Goal: Information Seeking & Learning: Learn about a topic

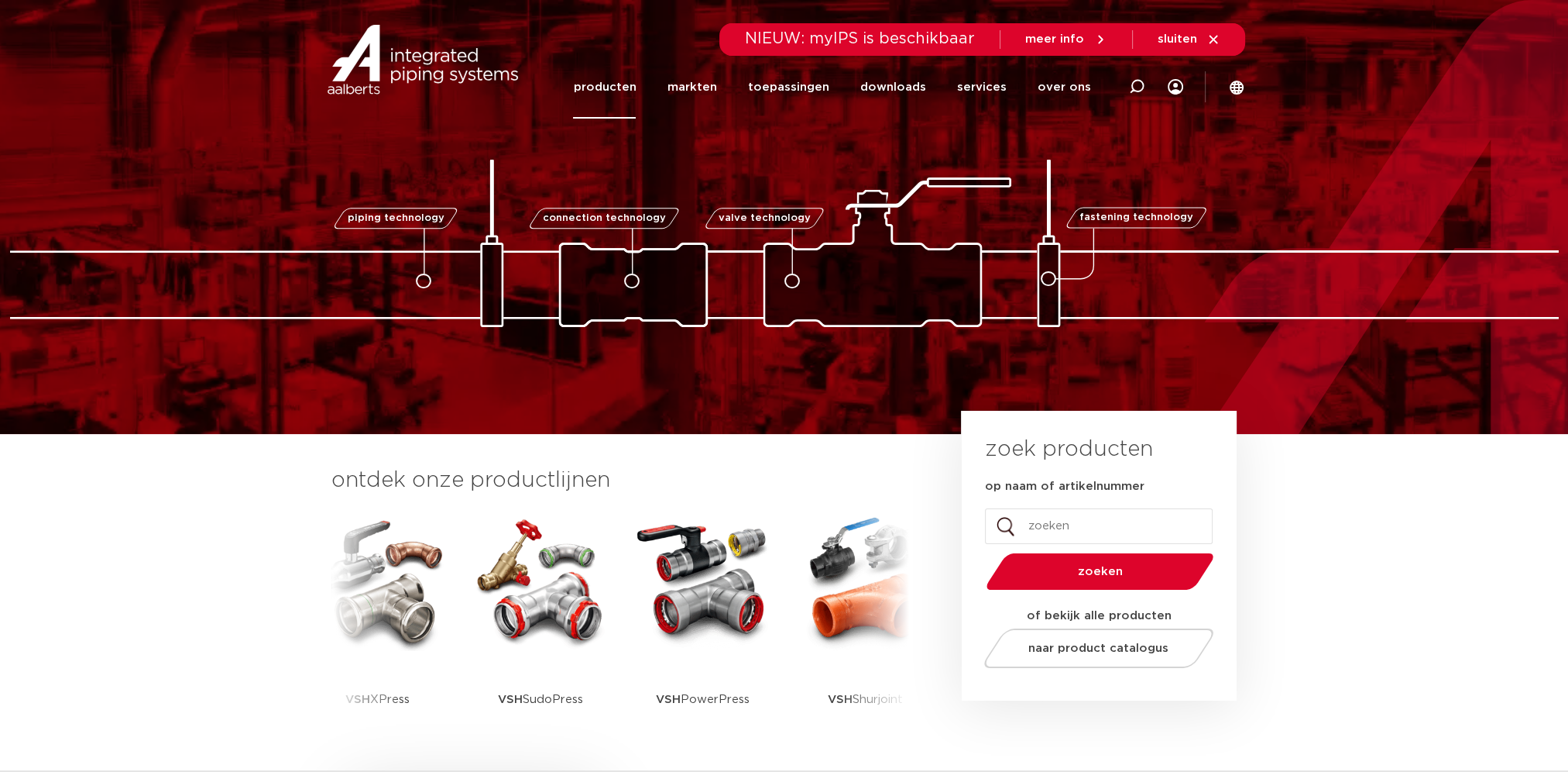
click at [636, 87] on link "producten" at bounding box center [604, 87] width 62 height 62
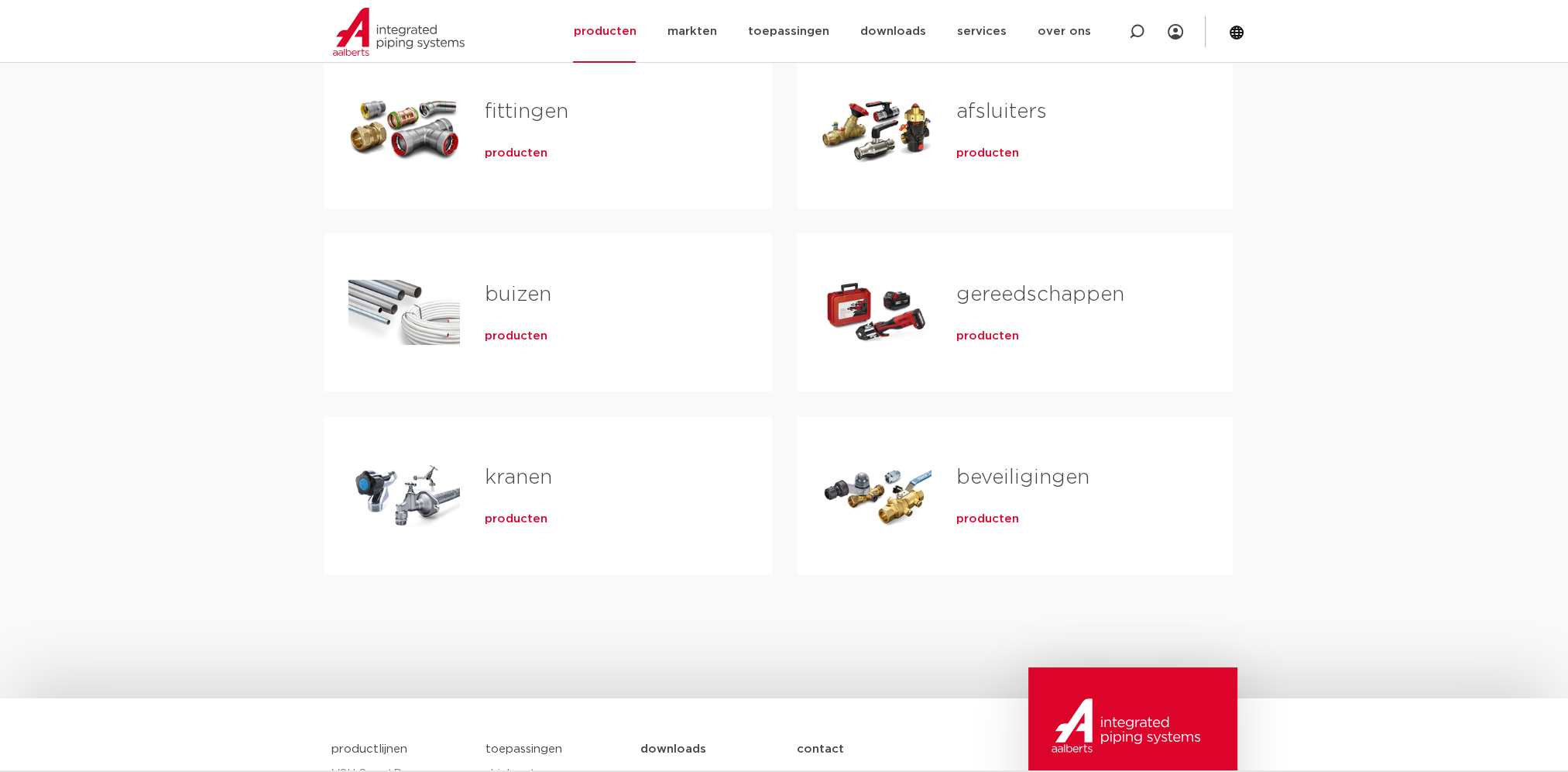
scroll to position [310, 0]
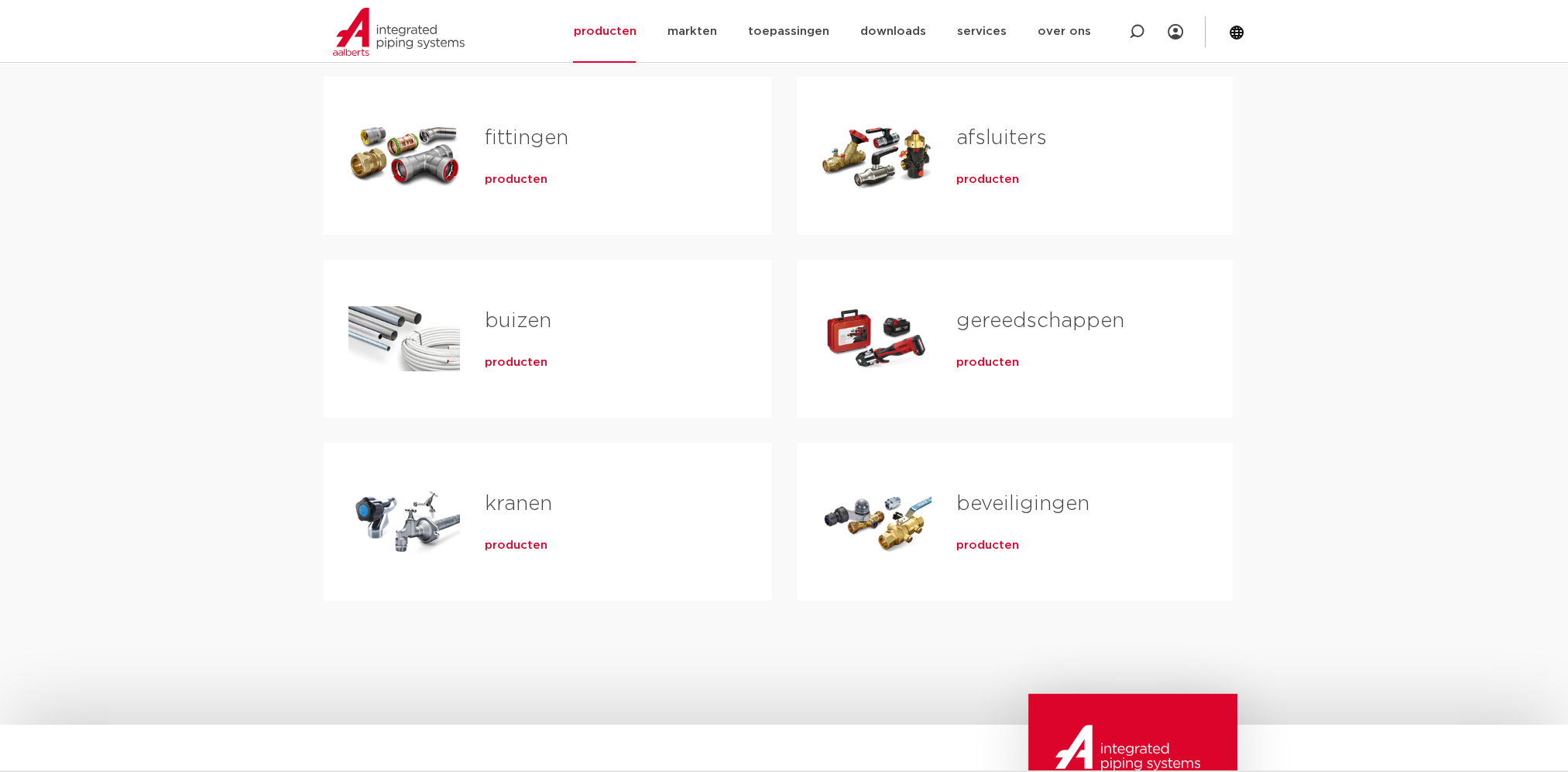
click at [512, 184] on span "producten" at bounding box center [516, 179] width 62 height 15
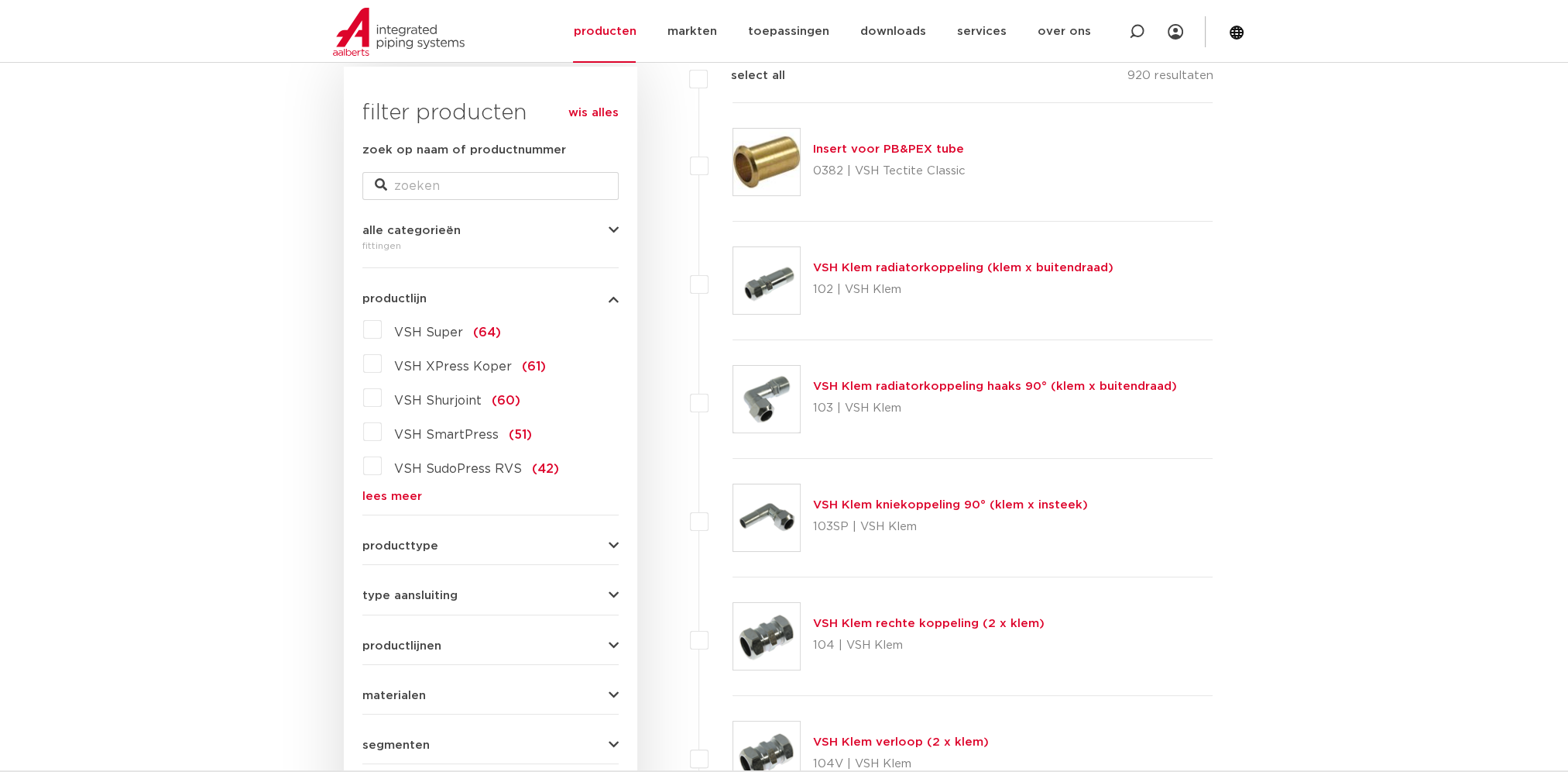
click at [614, 301] on icon "button" at bounding box center [613, 299] width 10 height 12
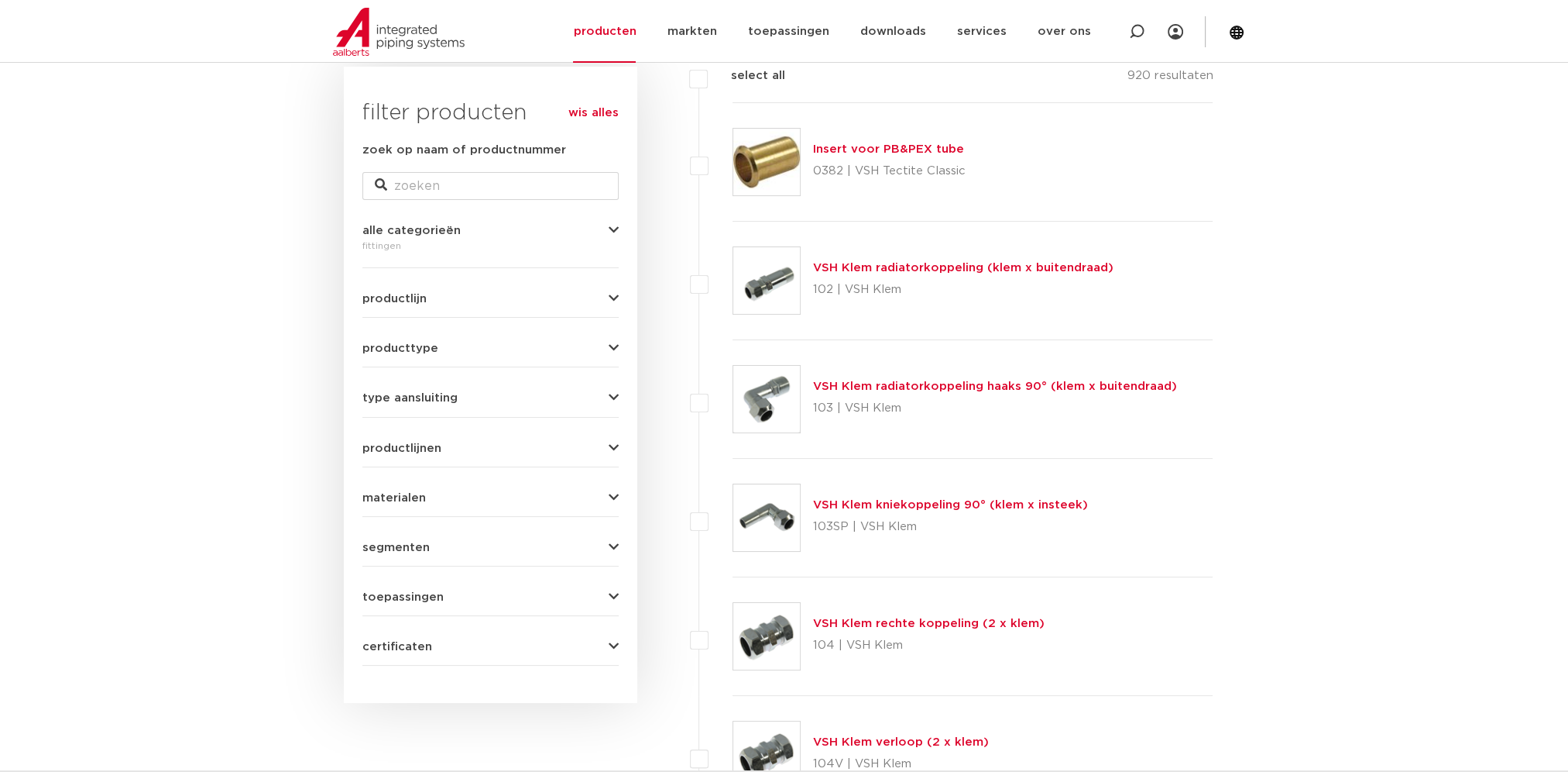
click at [616, 496] on icon "button" at bounding box center [613, 497] width 10 height 12
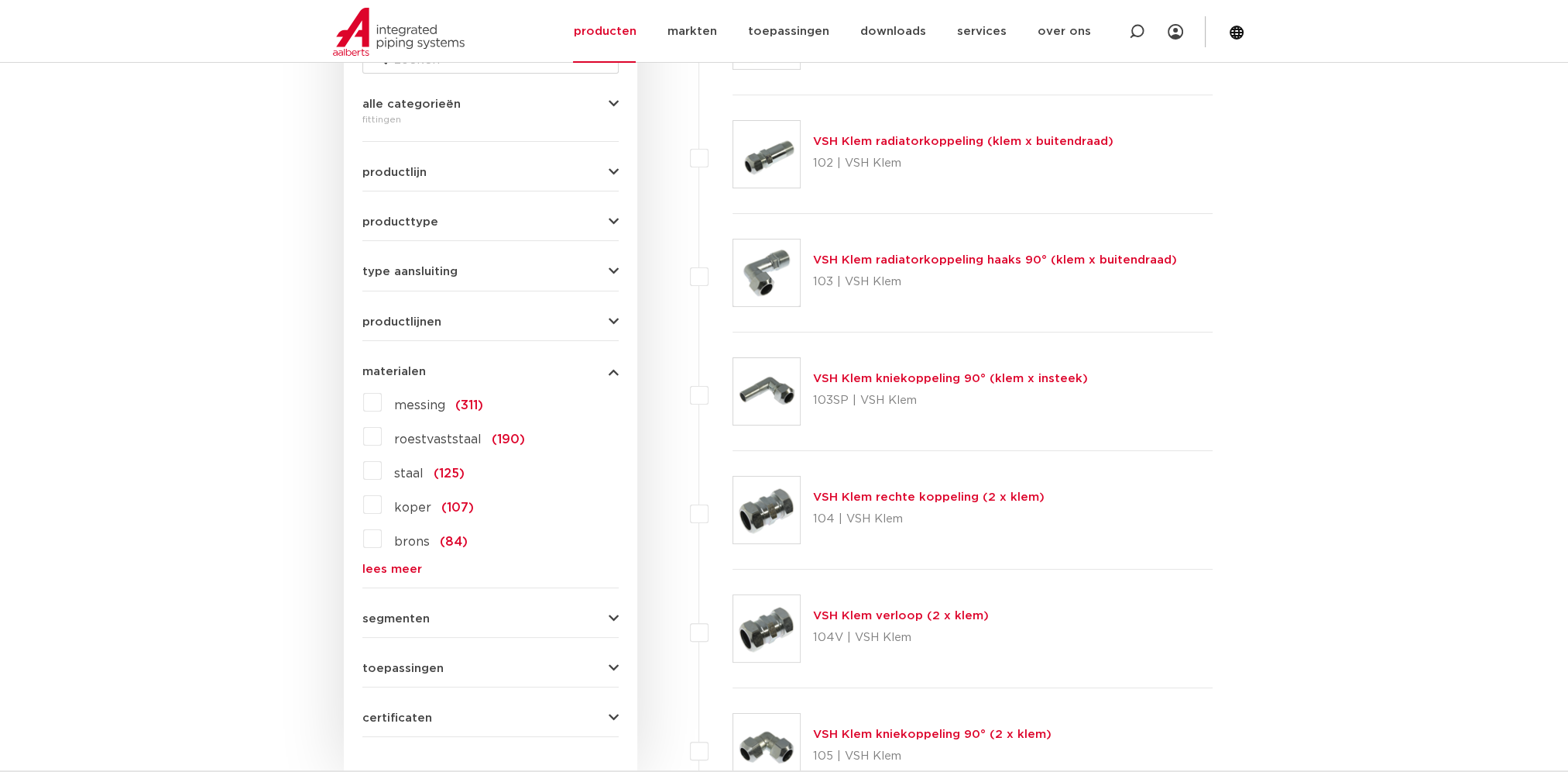
scroll to position [388, 0]
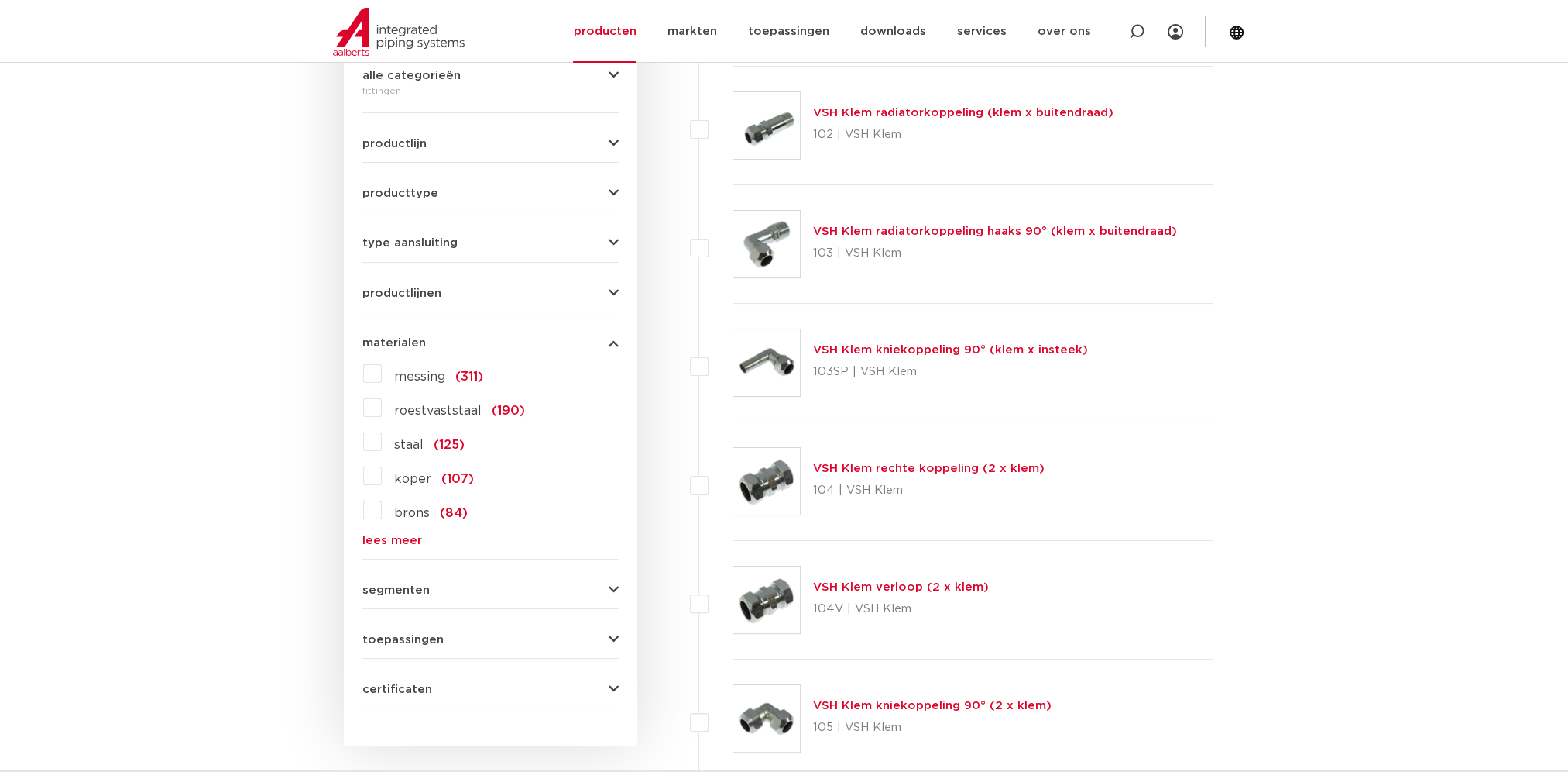
click at [403, 540] on link "lees meer" at bounding box center [491, 541] width 256 height 12
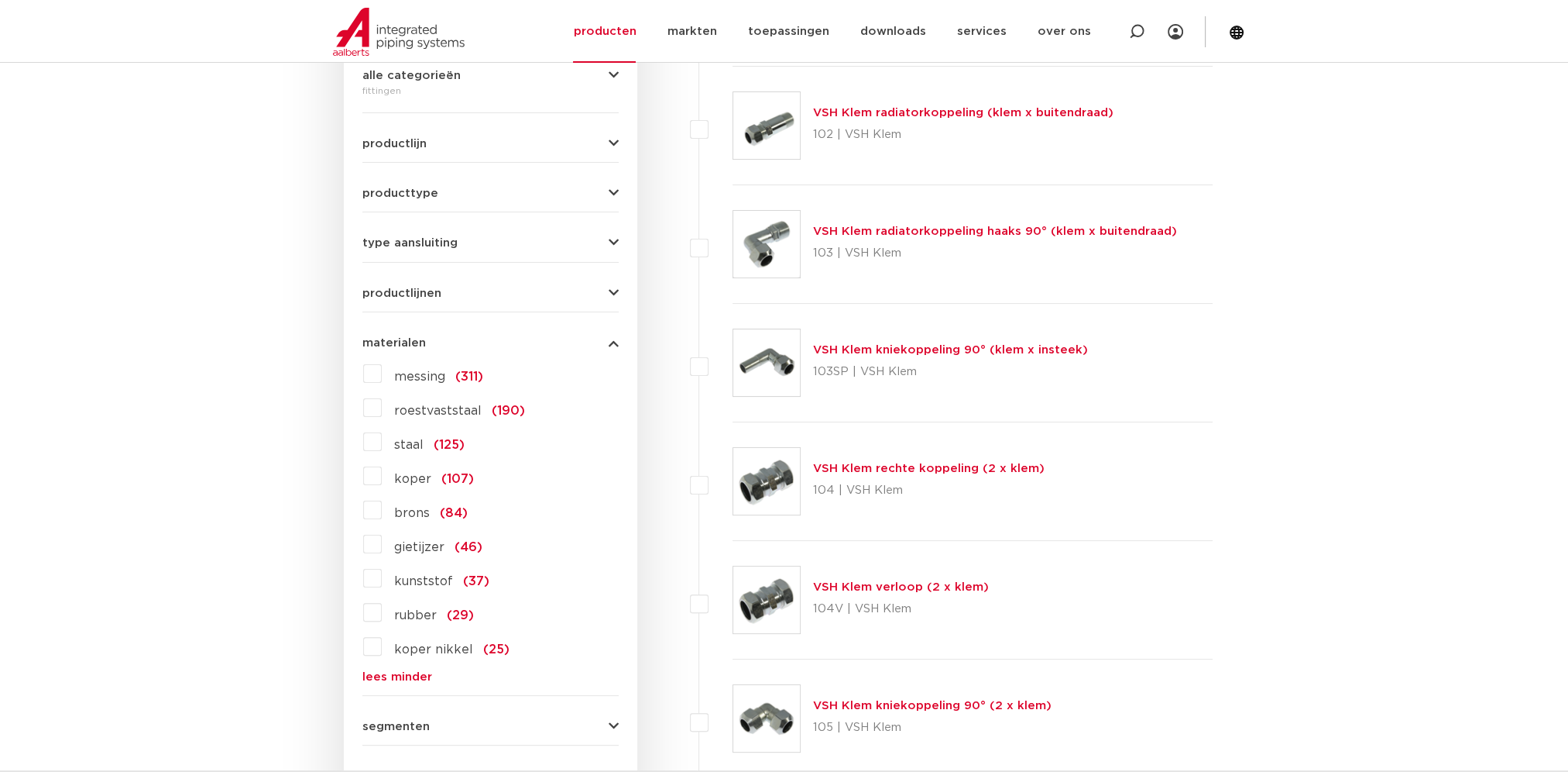
click at [415, 377] on span "messing" at bounding box center [419, 376] width 51 height 12
click at [0, 0] on input "messing (311)" at bounding box center [0, 0] width 0 height 0
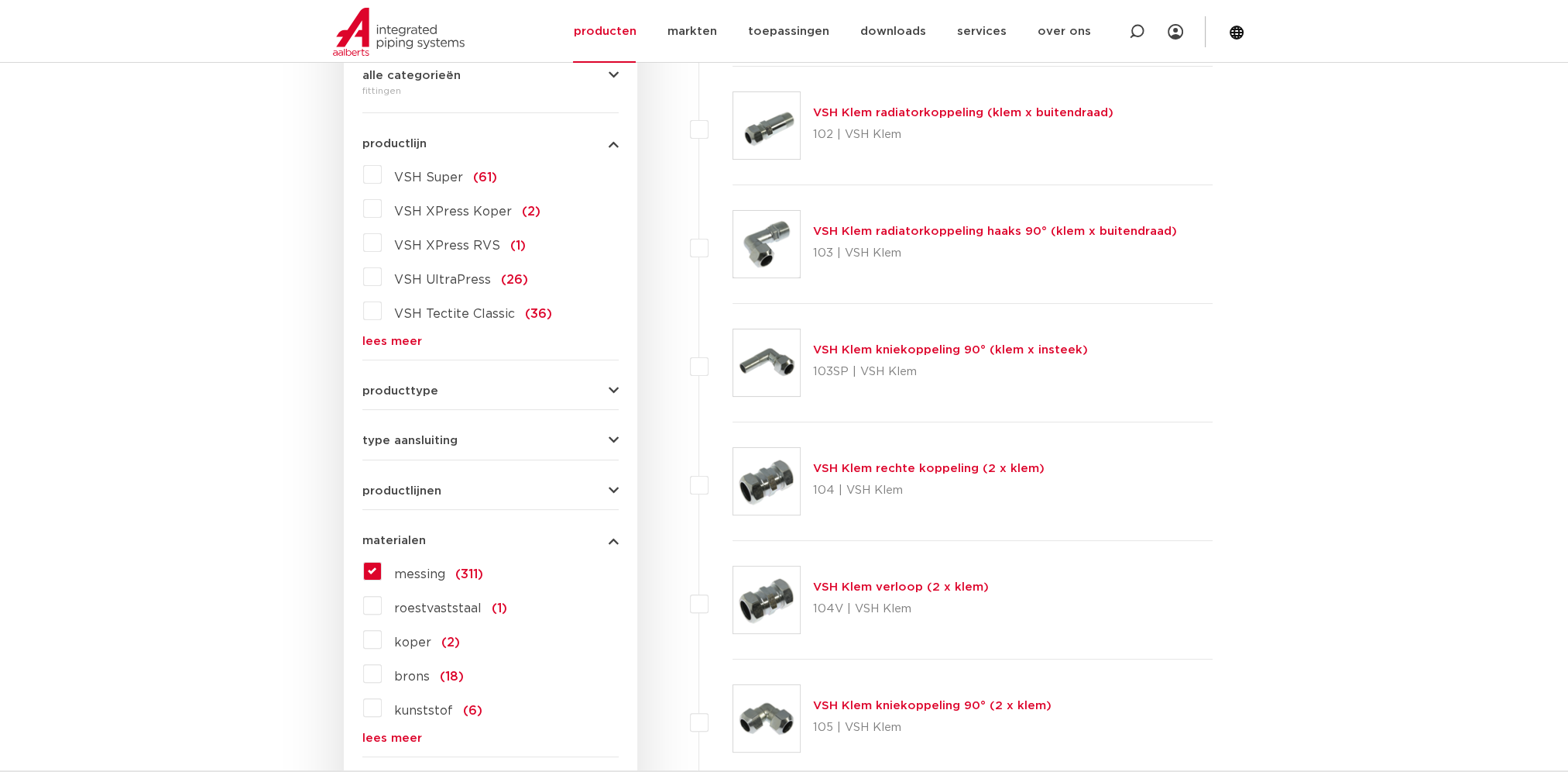
click at [606, 539] on button "materialen" at bounding box center [491, 541] width 256 height 12
click at [615, 541] on icon "button" at bounding box center [613, 541] width 10 height 12
click at [382, 569] on label "messing (311)" at bounding box center [432, 571] width 102 height 25
click at [0, 0] on input "messing (311)" at bounding box center [0, 0] width 0 height 0
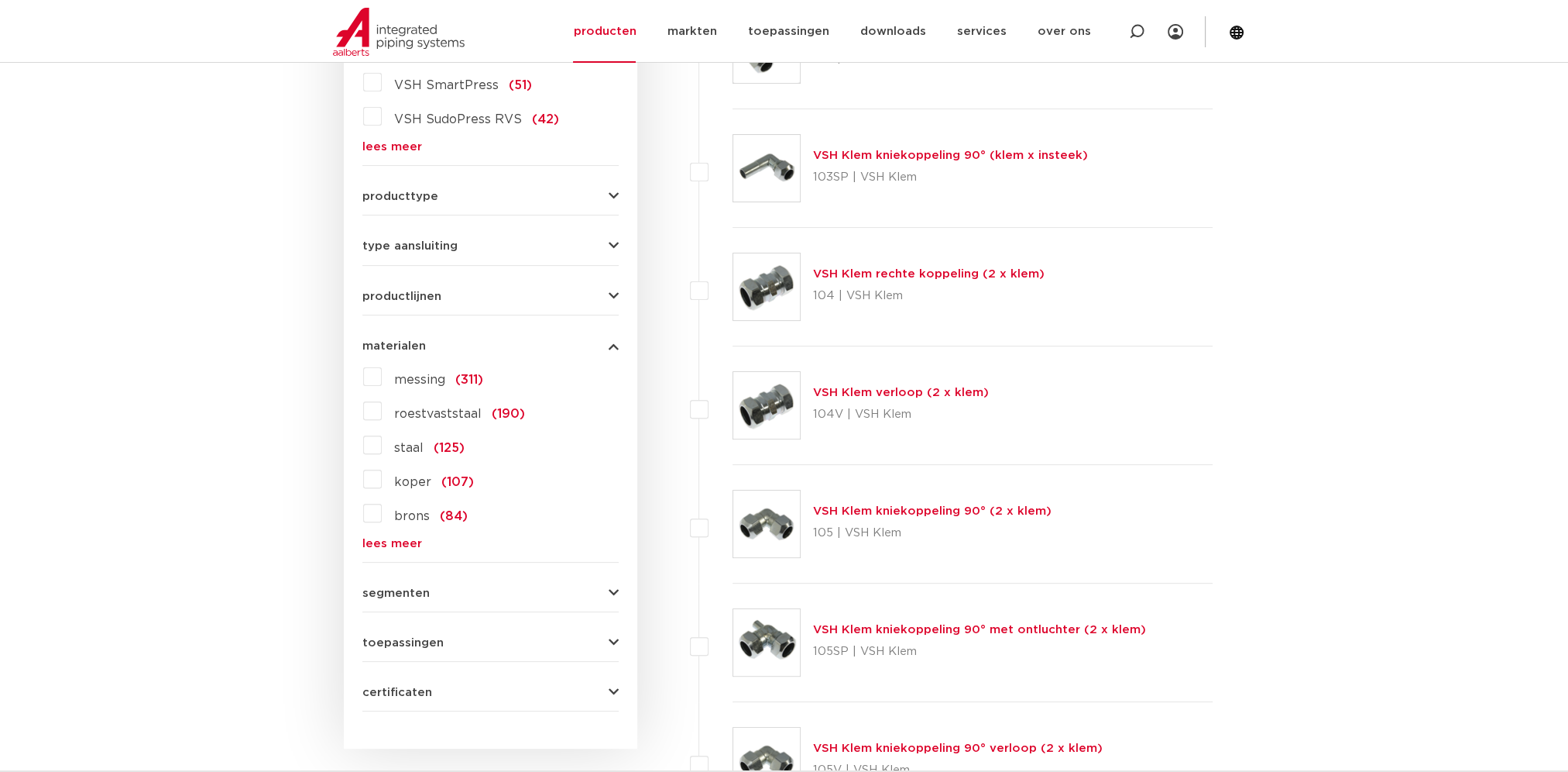
scroll to position [692, 0]
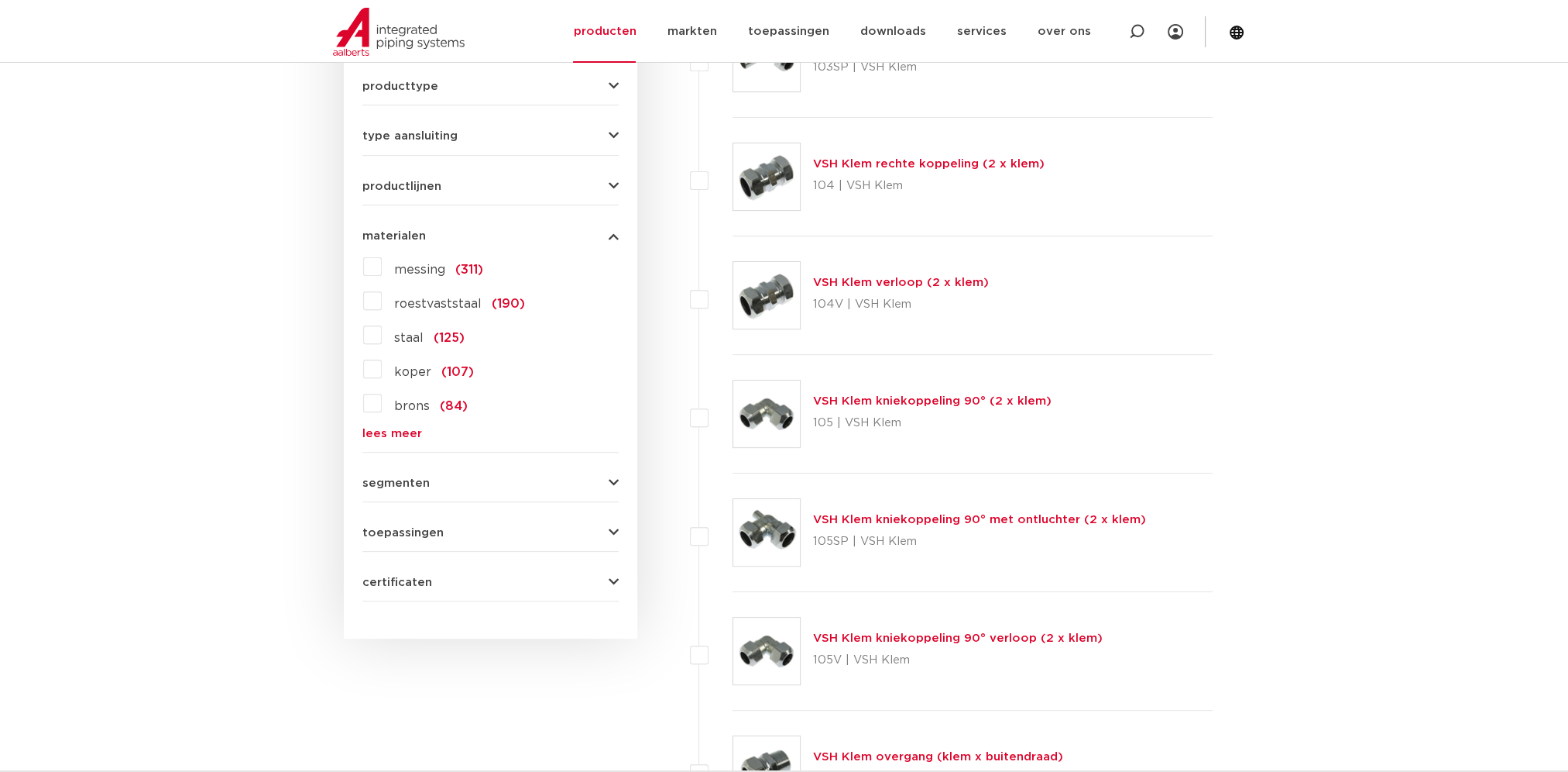
click at [611, 480] on icon "button" at bounding box center [613, 483] width 10 height 12
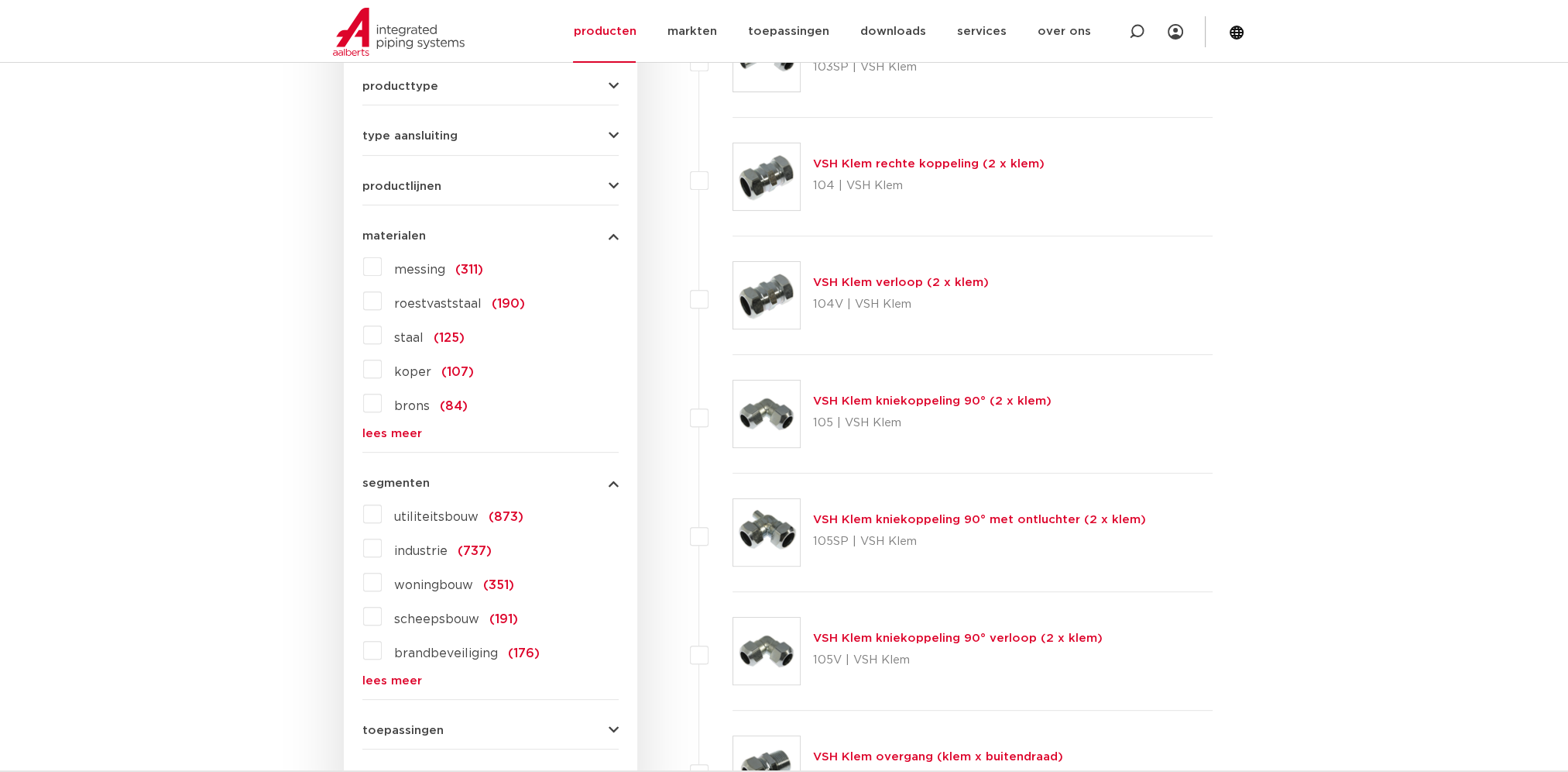
click at [404, 682] on link "lees meer" at bounding box center [491, 681] width 256 height 12
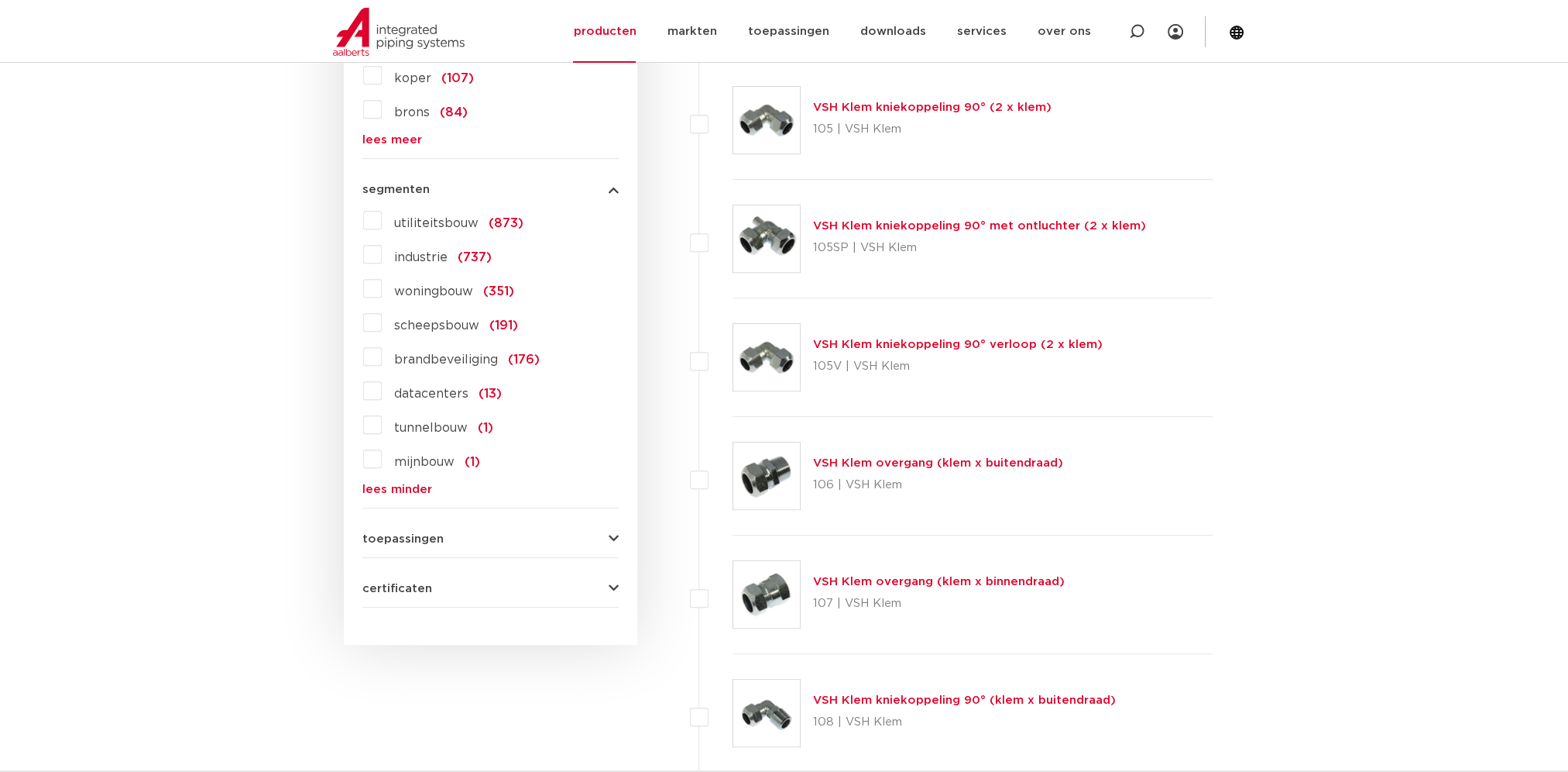
scroll to position [1002, 0]
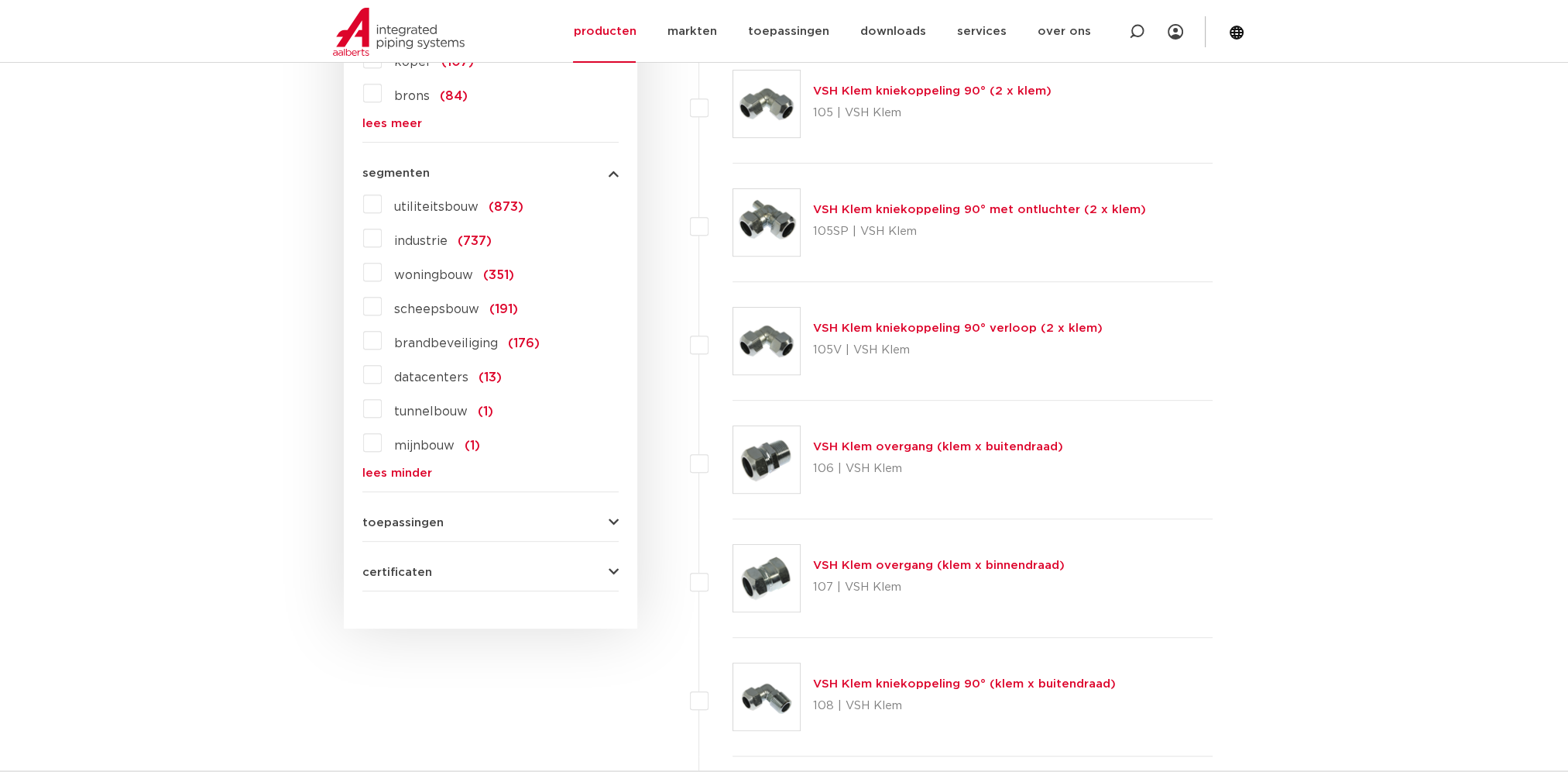
click at [610, 521] on icon "button" at bounding box center [613, 522] width 10 height 12
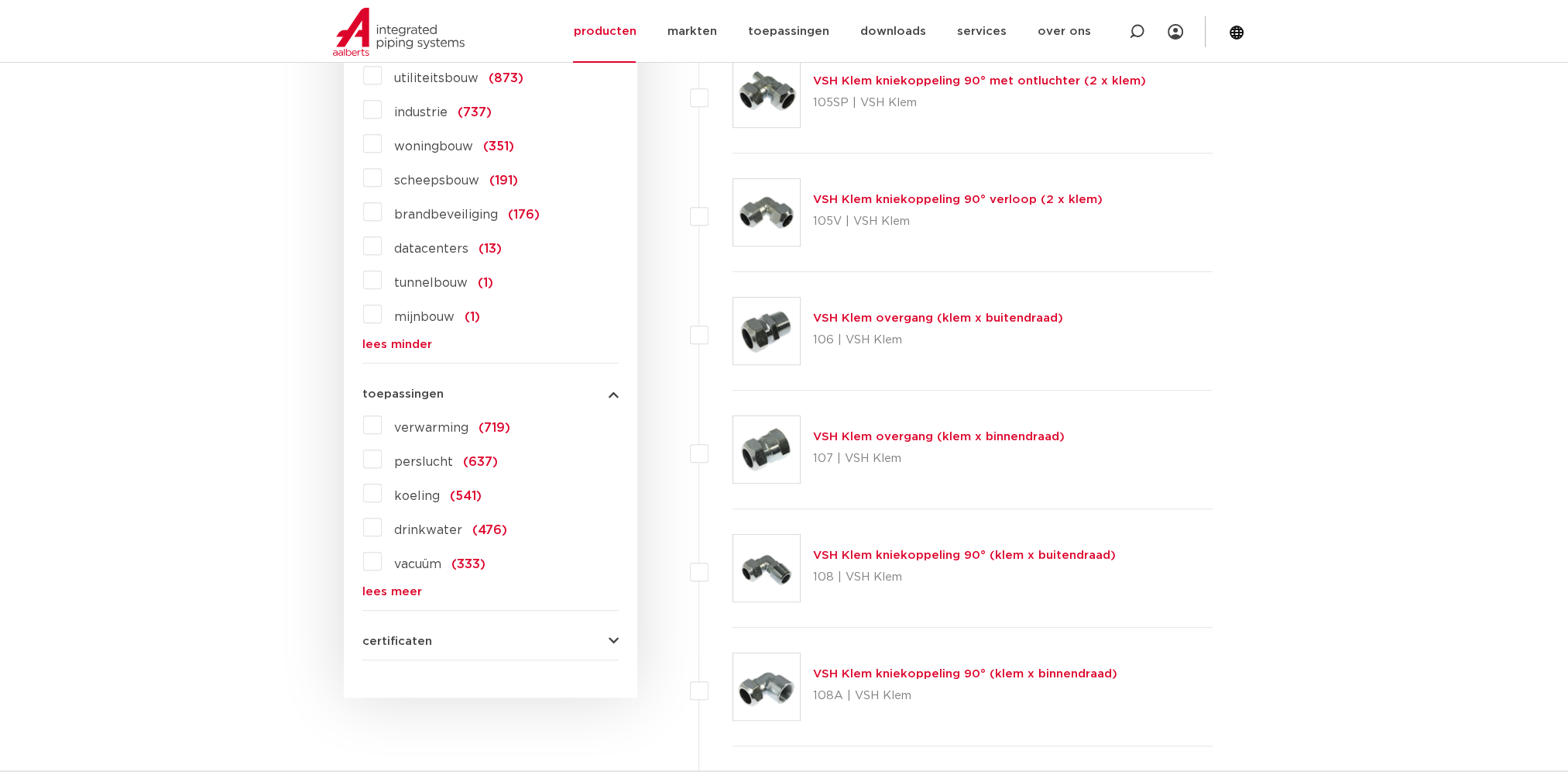
scroll to position [1157, 0]
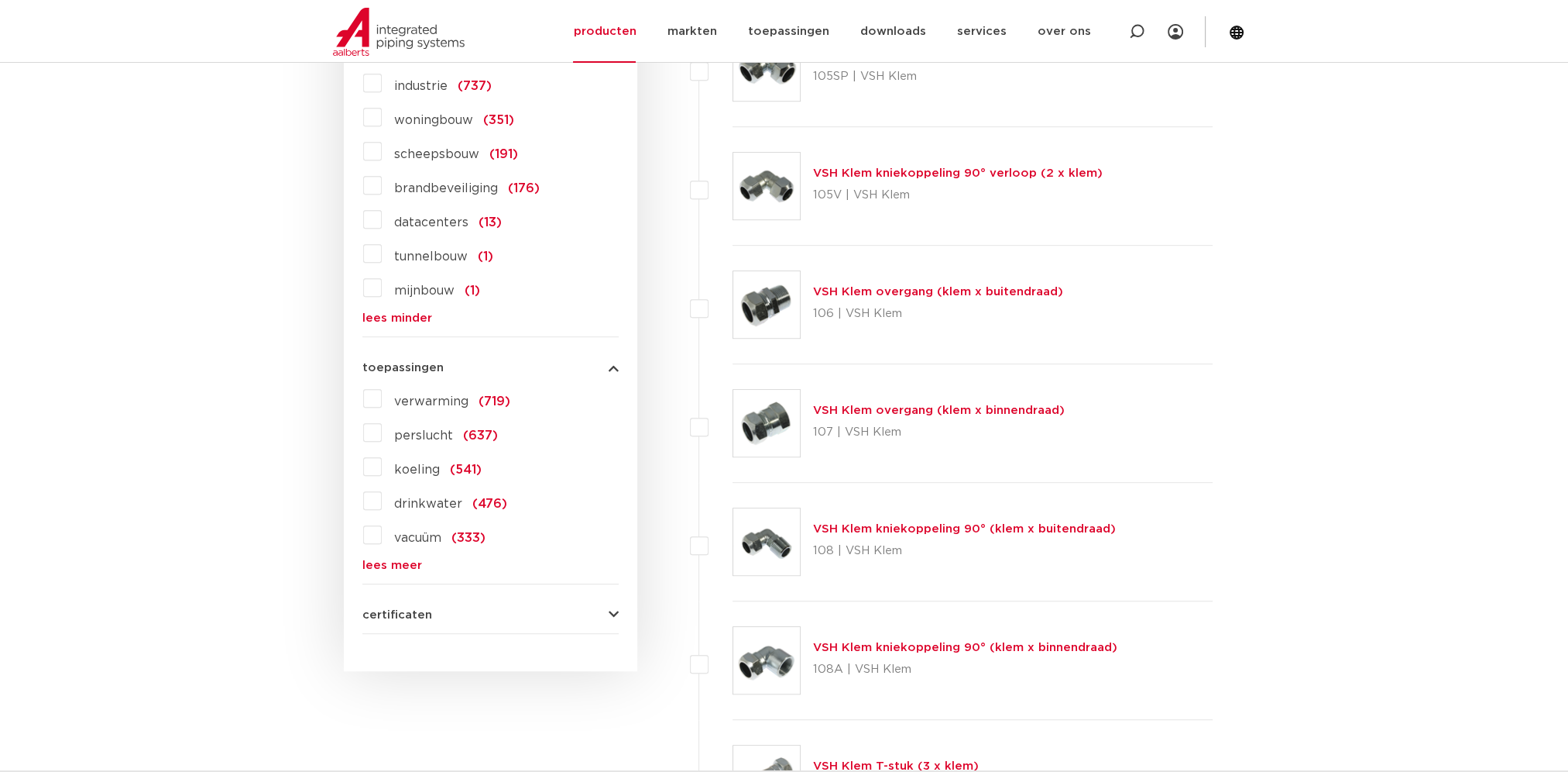
click at [613, 610] on icon "button" at bounding box center [613, 614] width 10 height 12
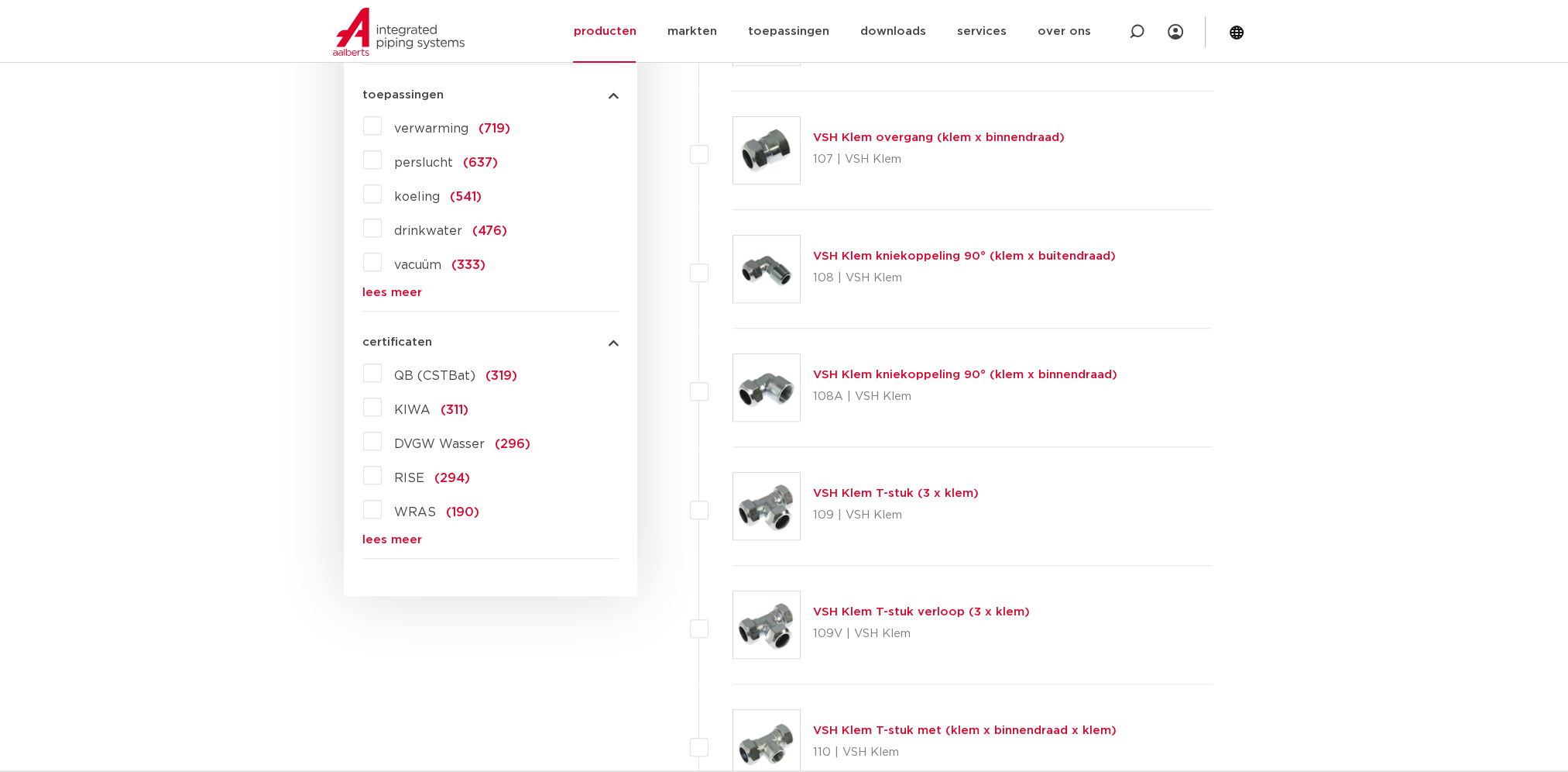
scroll to position [1467, 0]
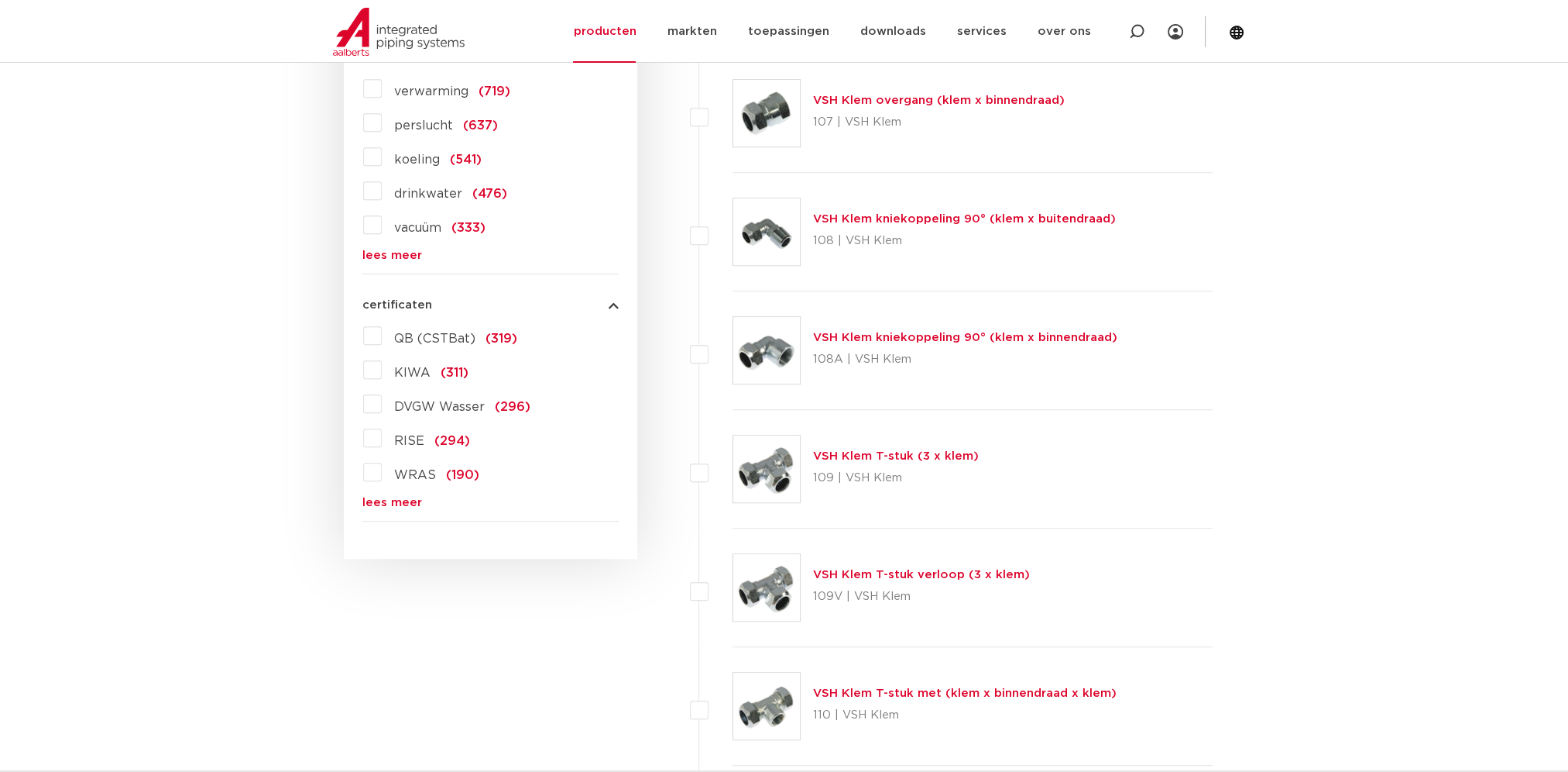
click at [391, 499] on link "lees meer" at bounding box center [491, 502] width 256 height 12
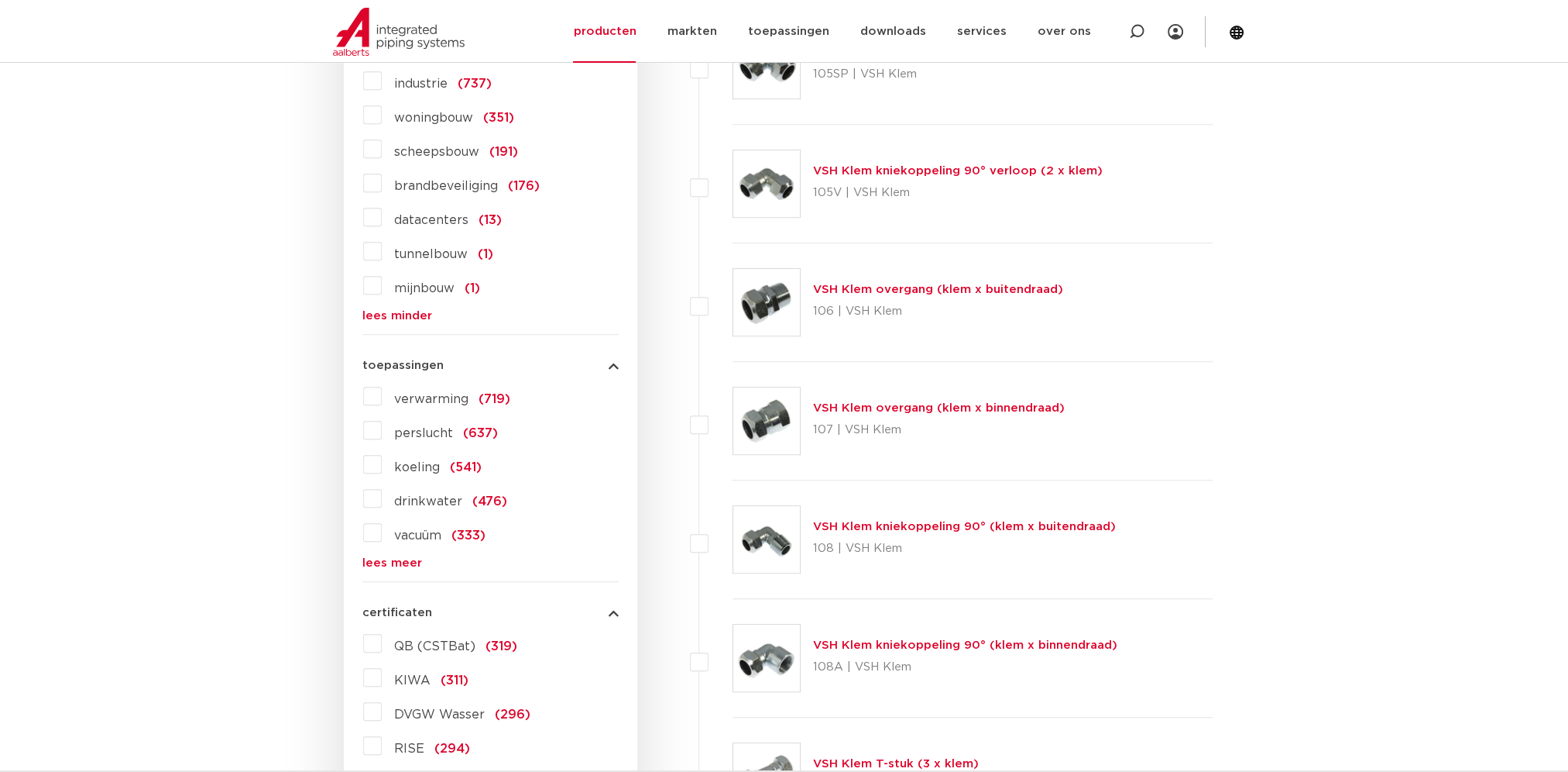
scroll to position [1157, 0]
click at [608, 613] on button "certificaten" at bounding box center [491, 614] width 256 height 12
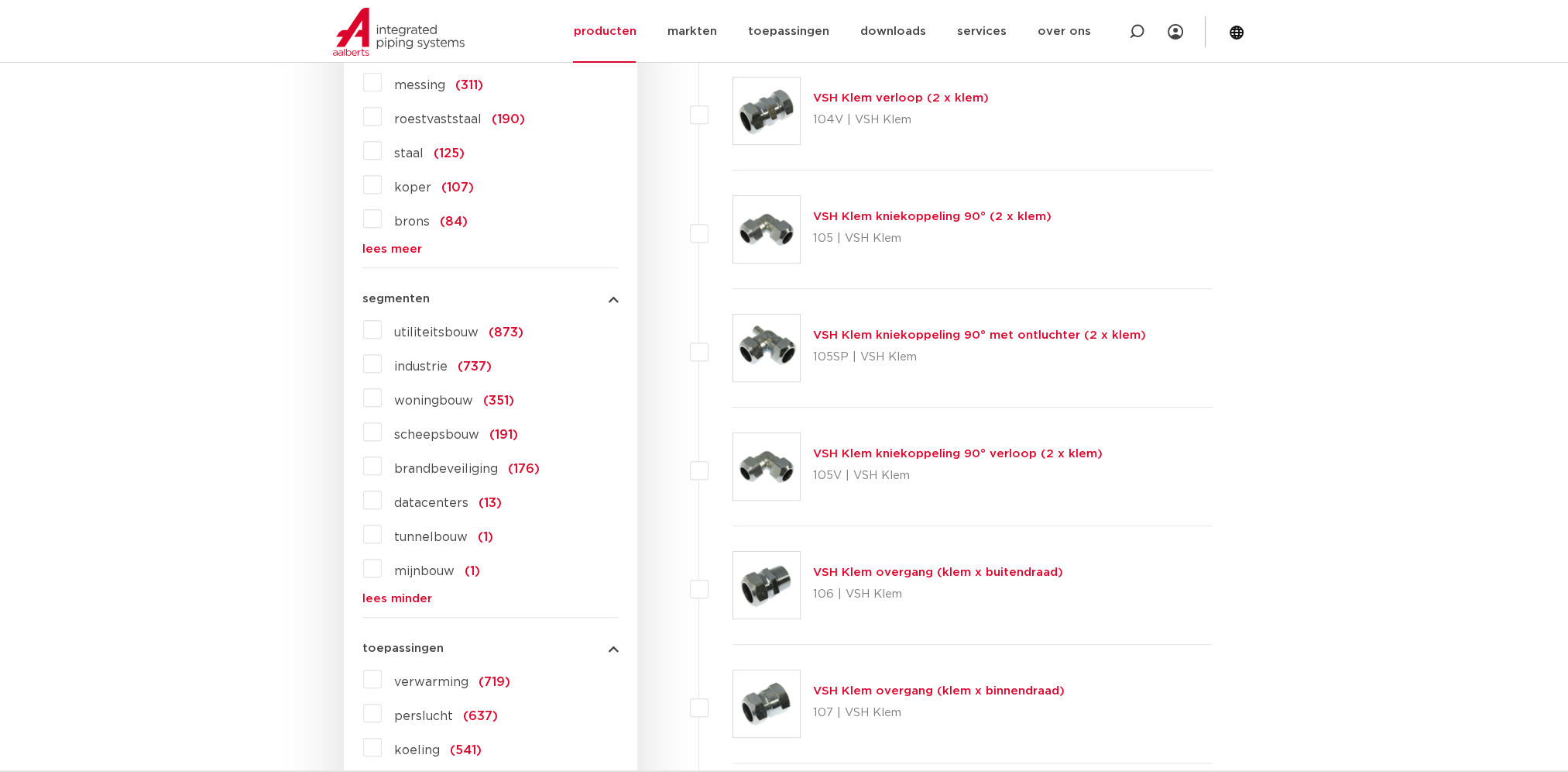
scroll to position [770, 0]
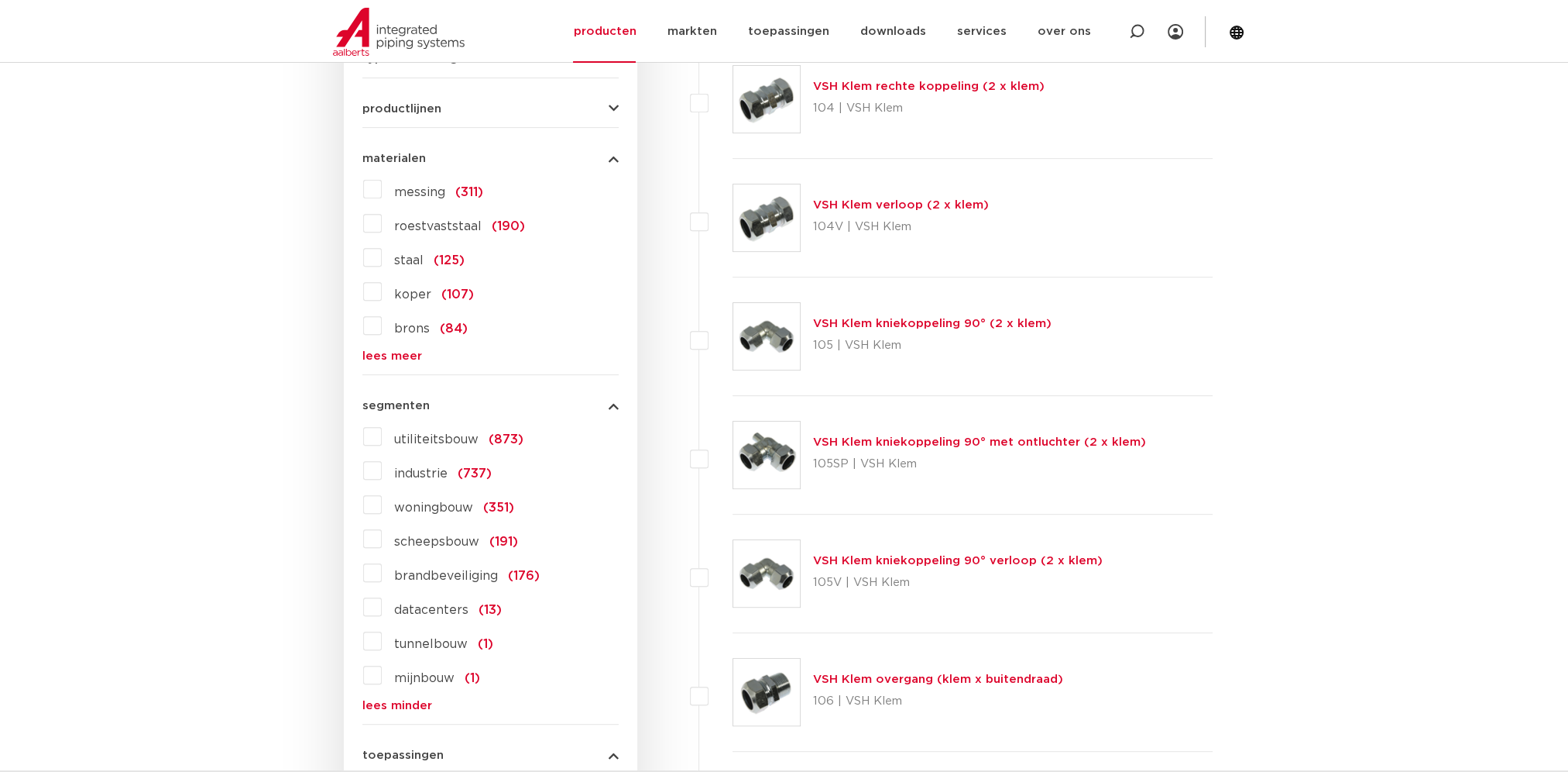
click at [613, 405] on icon "button" at bounding box center [613, 405] width 10 height 12
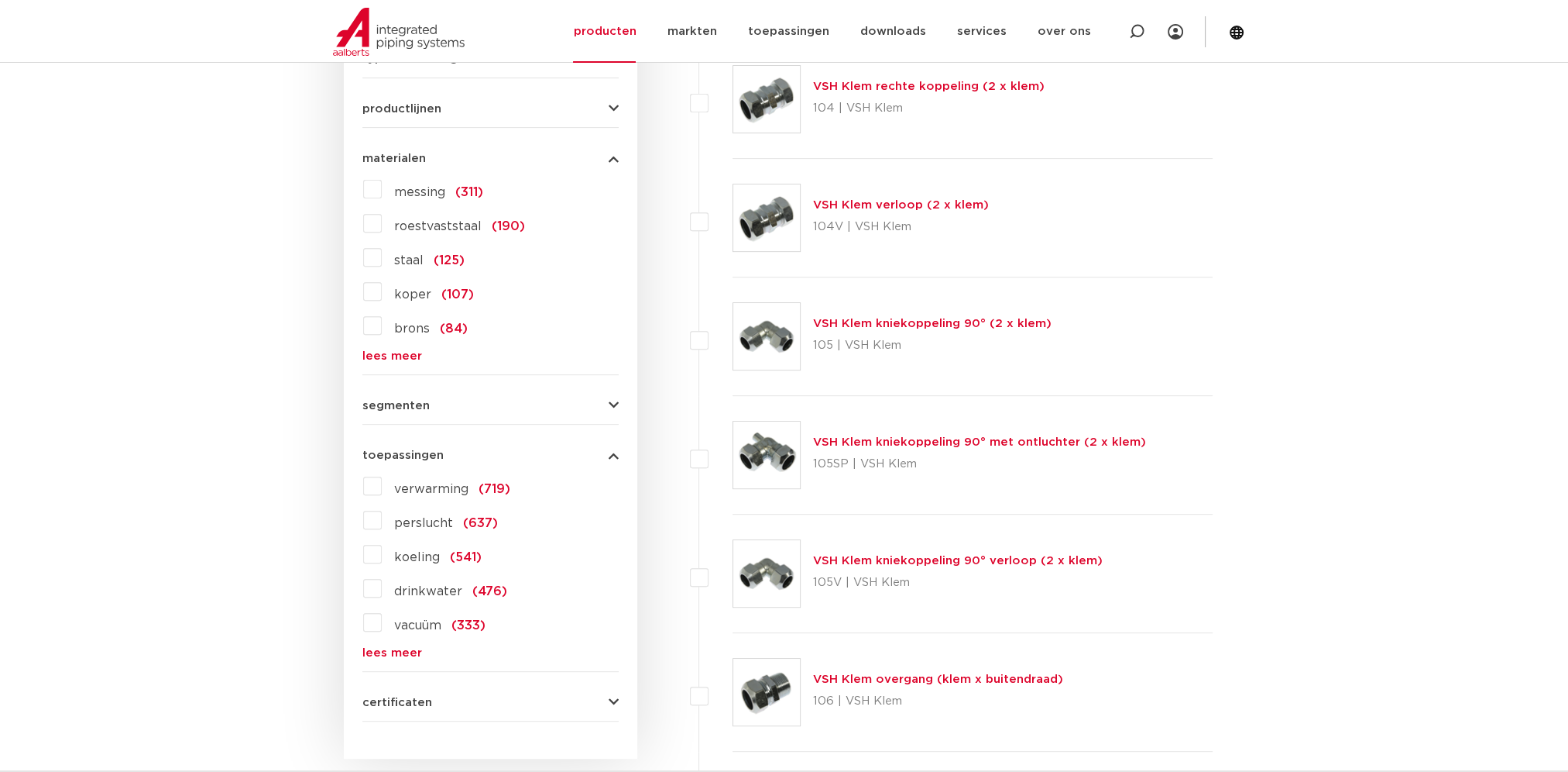
click at [612, 454] on icon "button" at bounding box center [613, 455] width 10 height 12
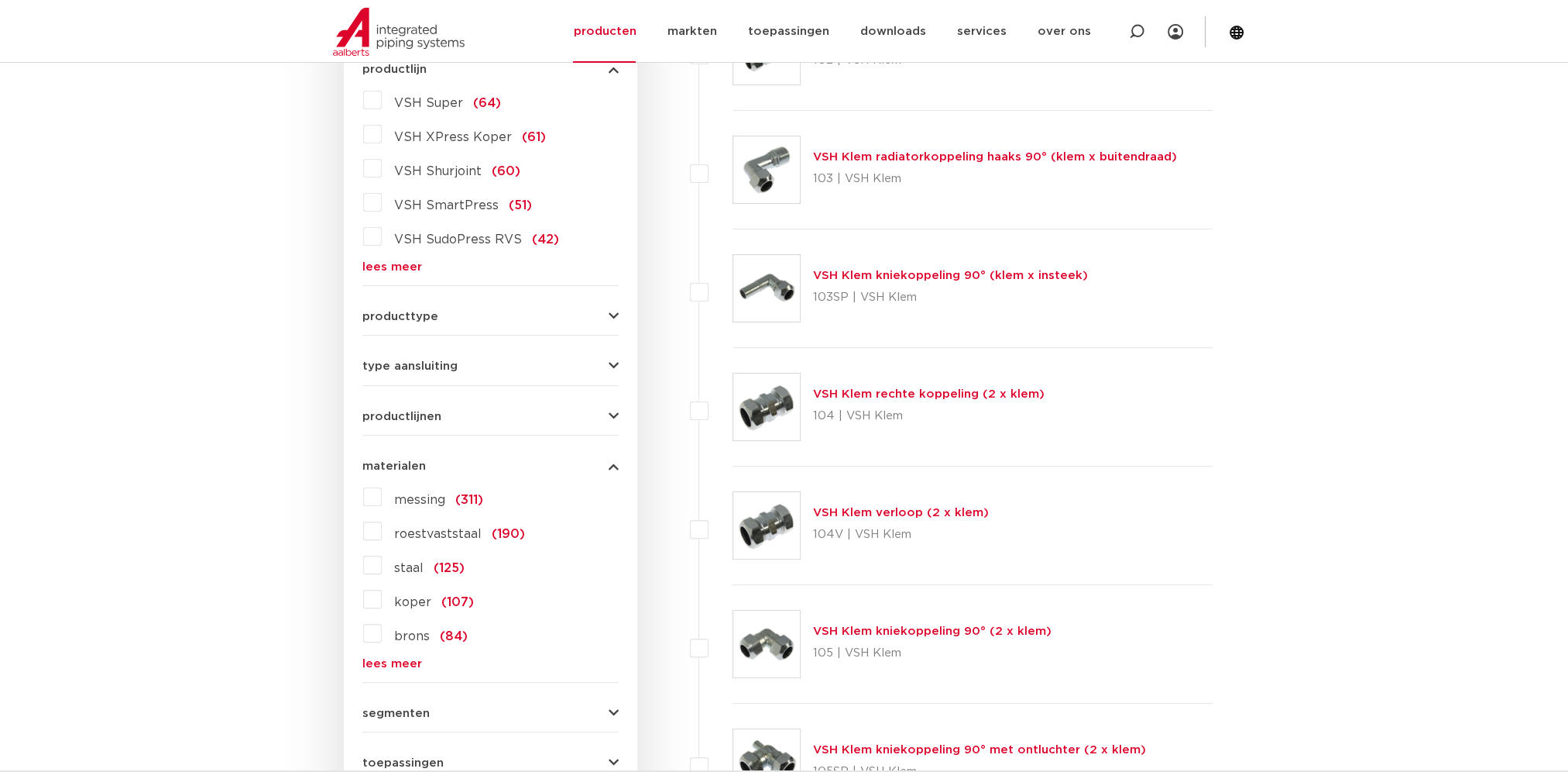
scroll to position [460, 0]
click at [421, 504] on span "messing" at bounding box center [419, 501] width 51 height 12
click at [0, 0] on input "messing (311)" at bounding box center [0, 0] width 0 height 0
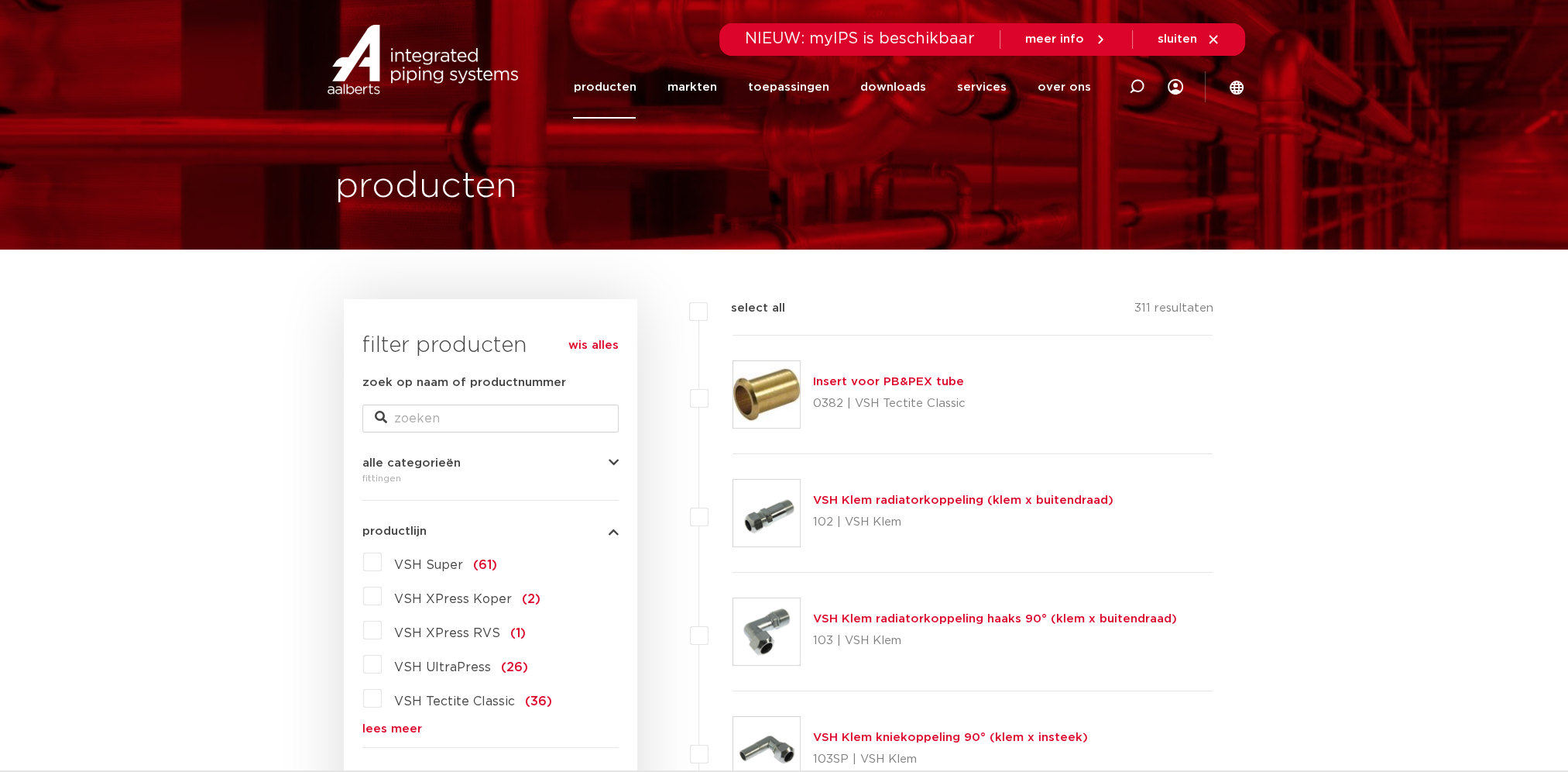
click at [870, 384] on link "Insert voor PB&PEX tube" at bounding box center [888, 381] width 151 height 12
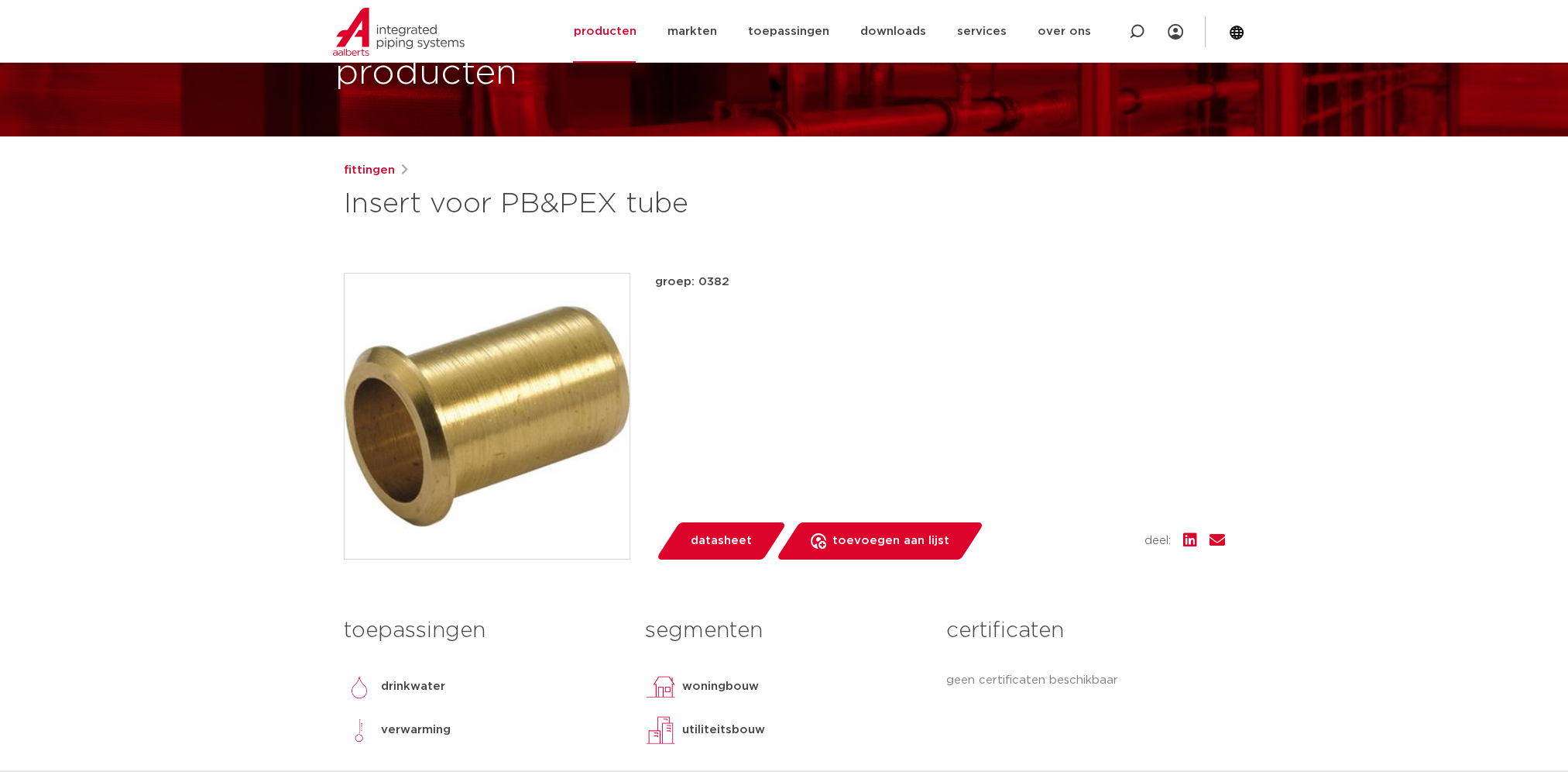
scroll to position [310, 0]
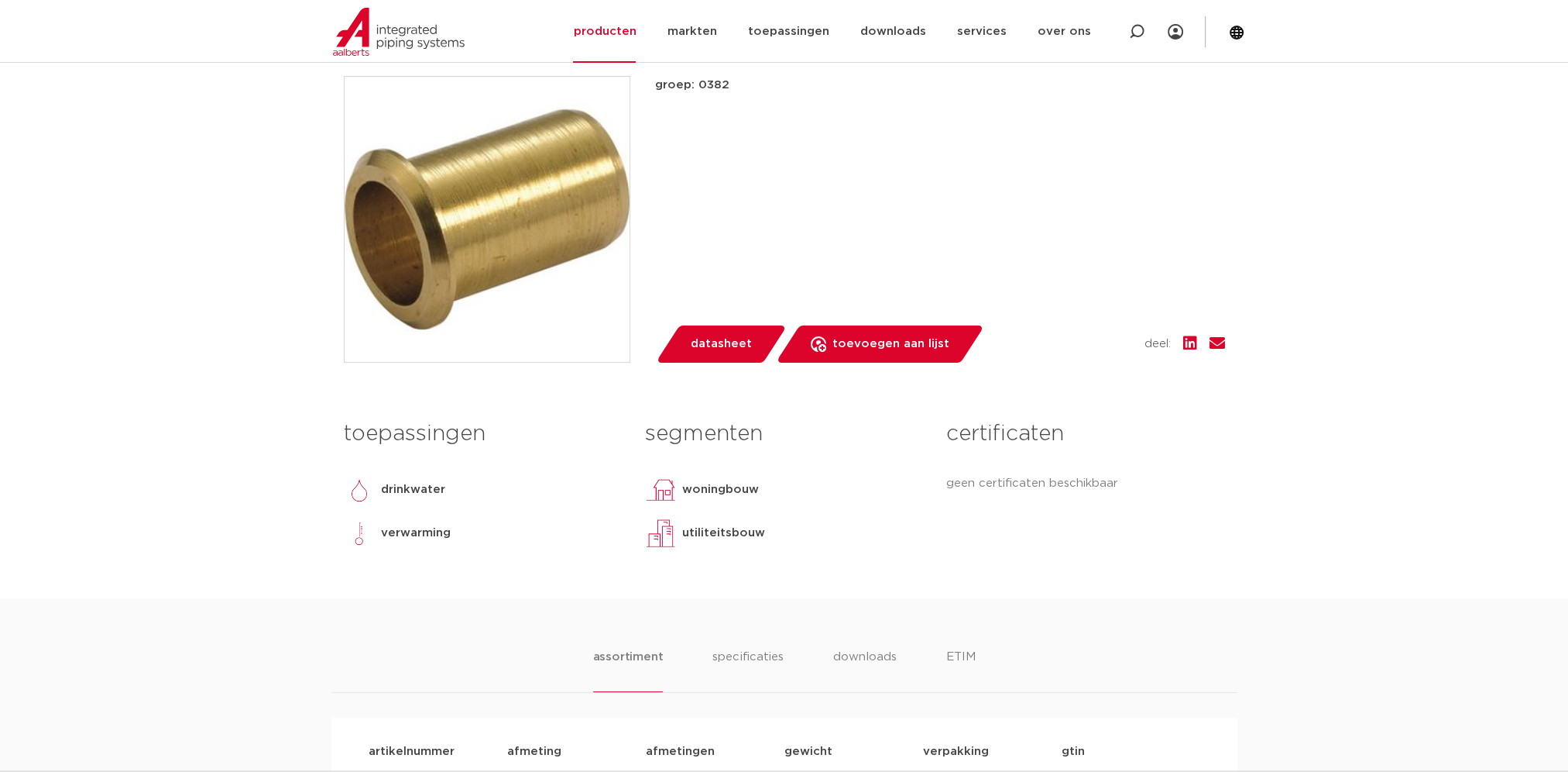
click at [724, 347] on span "datasheet" at bounding box center [721, 344] width 61 height 25
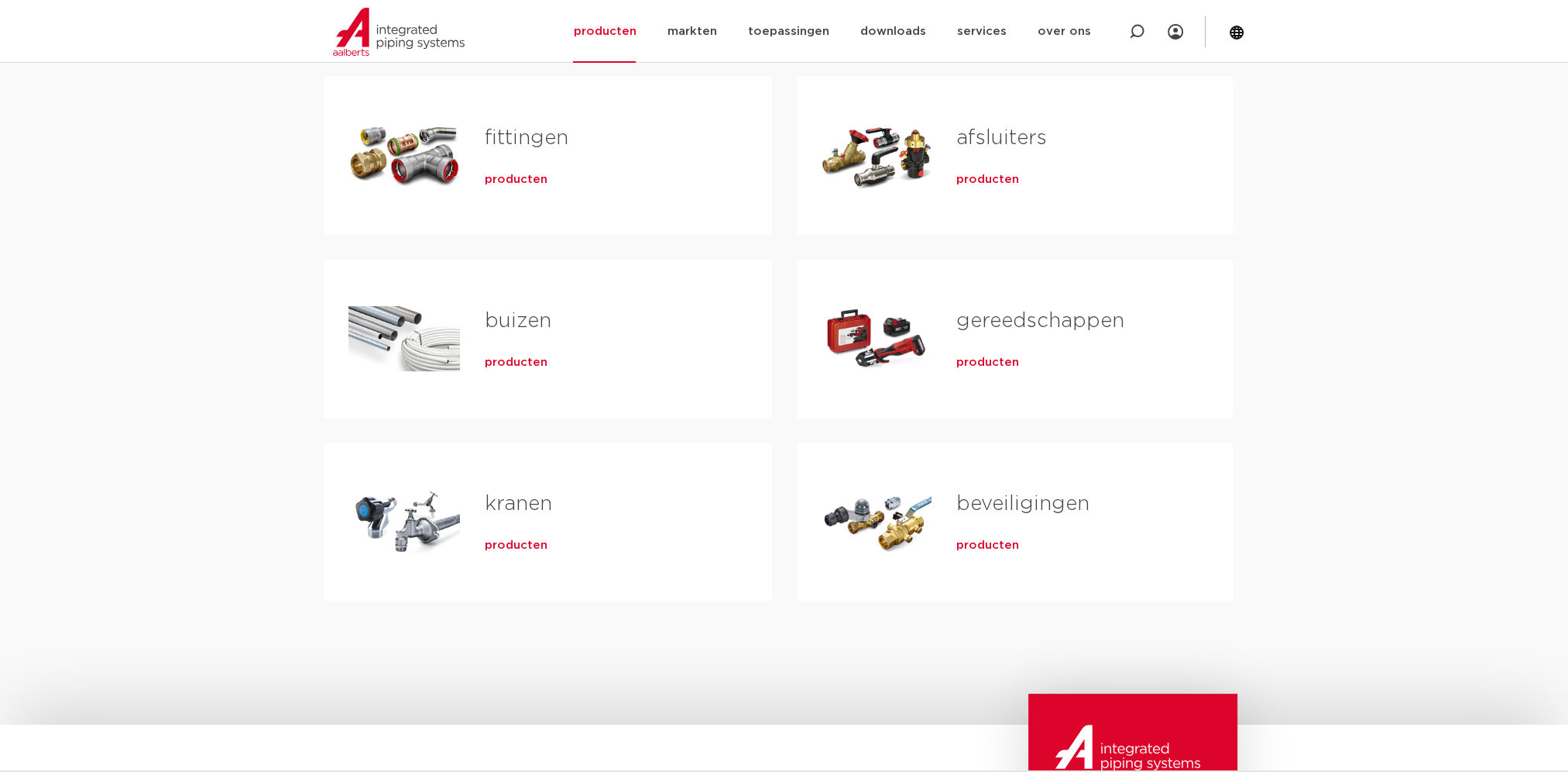
click at [533, 143] on link "fittingen" at bounding box center [527, 138] width 83 height 20
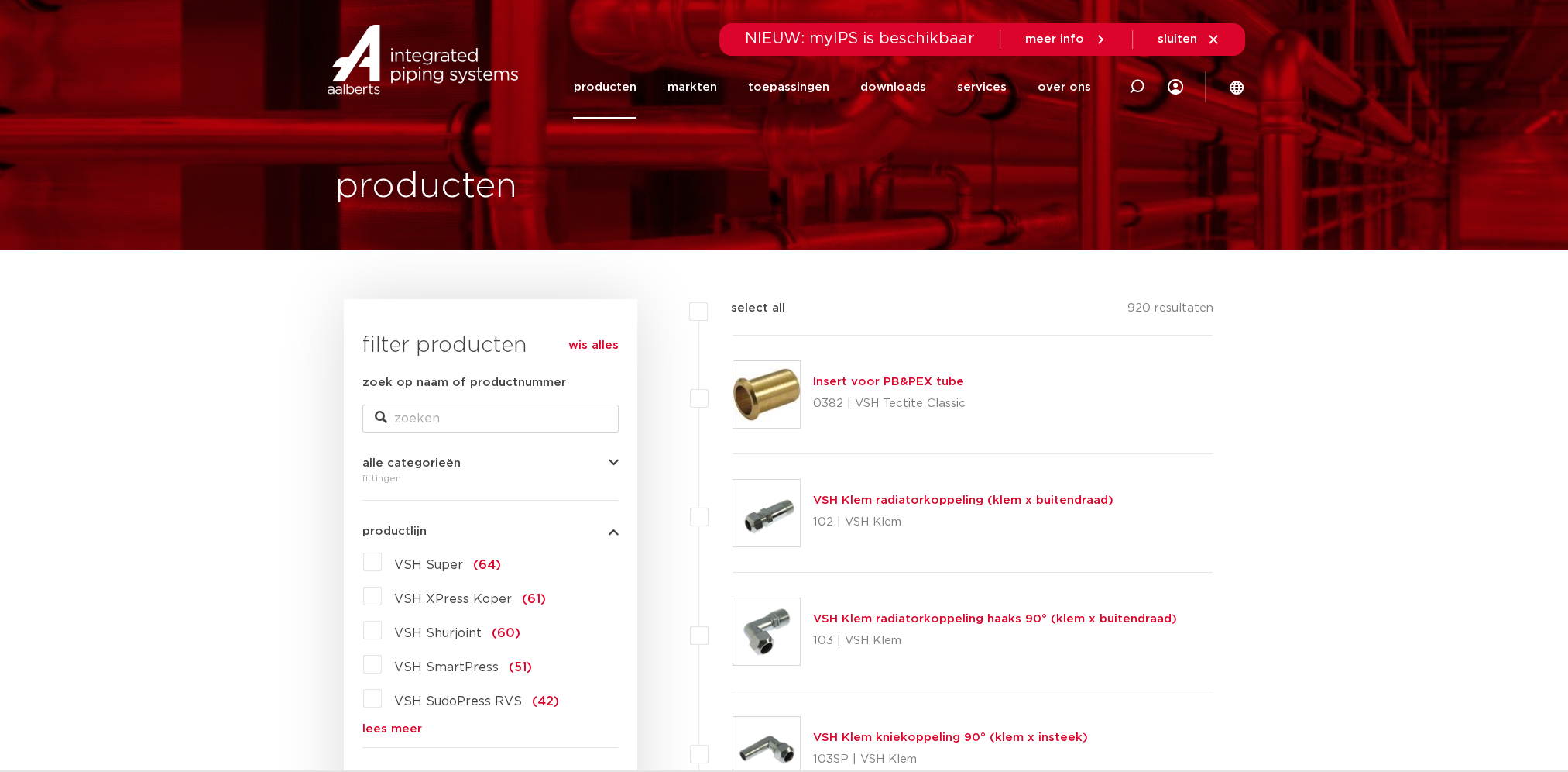
click at [876, 505] on link "VSH Klem radiatorkoppeling (klem x buitendraad)" at bounding box center [963, 500] width 300 height 12
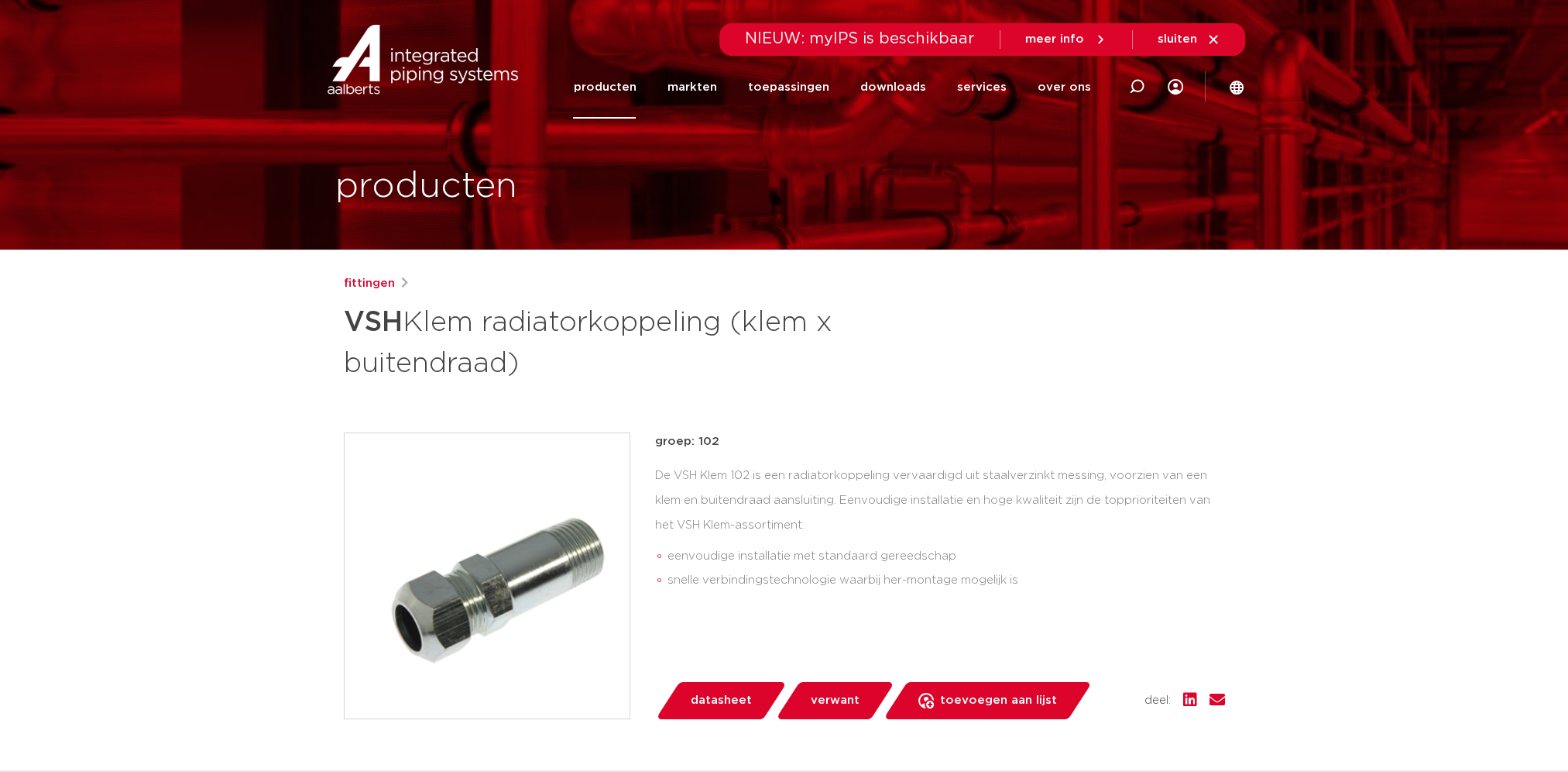
click at [735, 689] on link "datasheet" at bounding box center [721, 700] width 131 height 37
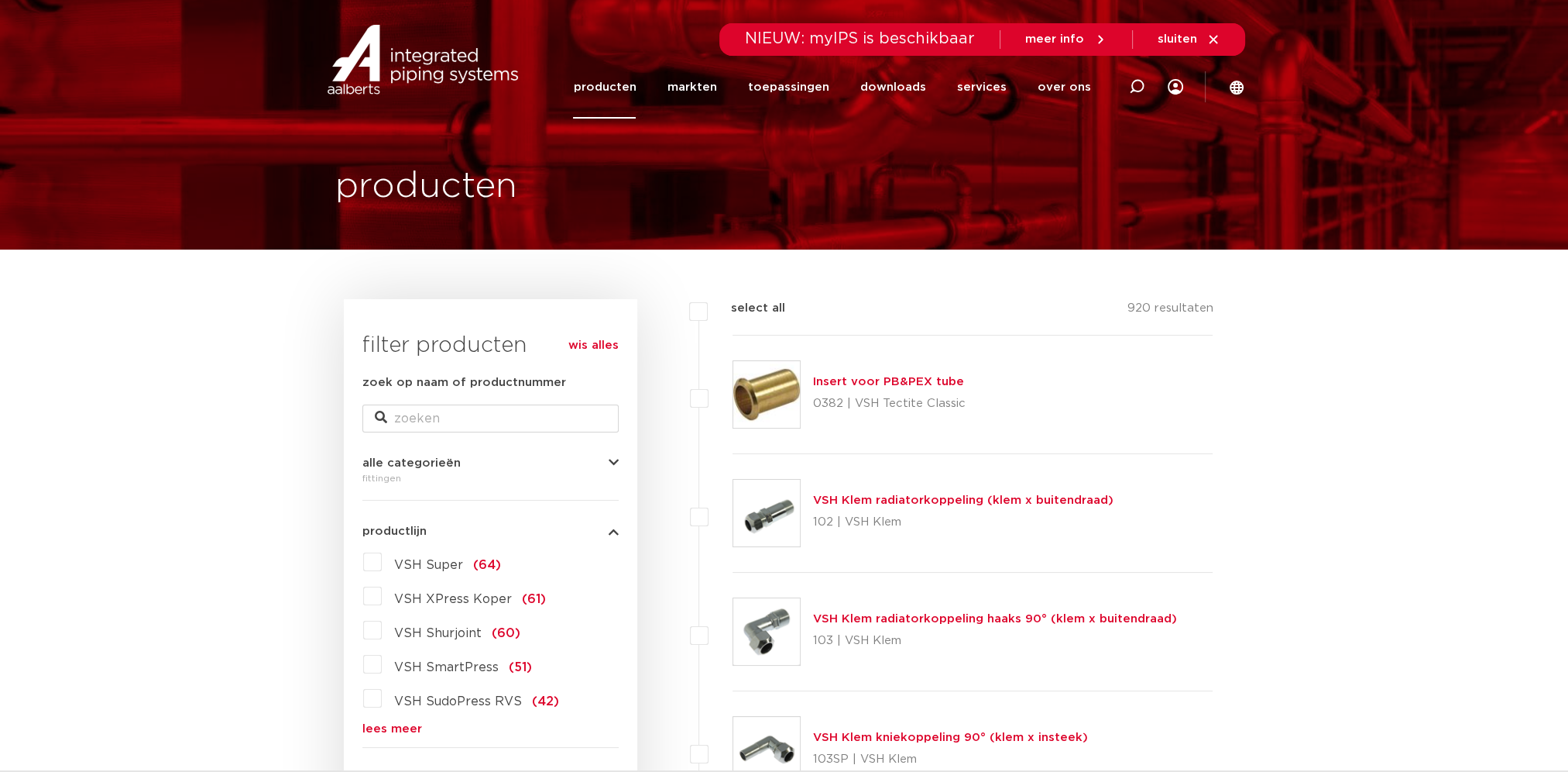
click at [886, 369] on div "Insert voor PB&PEX tube 0382 | VSH Tectite Classic" at bounding box center [972, 395] width 481 height 119
click at [884, 381] on link "Insert voor PB&PEX tube" at bounding box center [888, 381] width 151 height 12
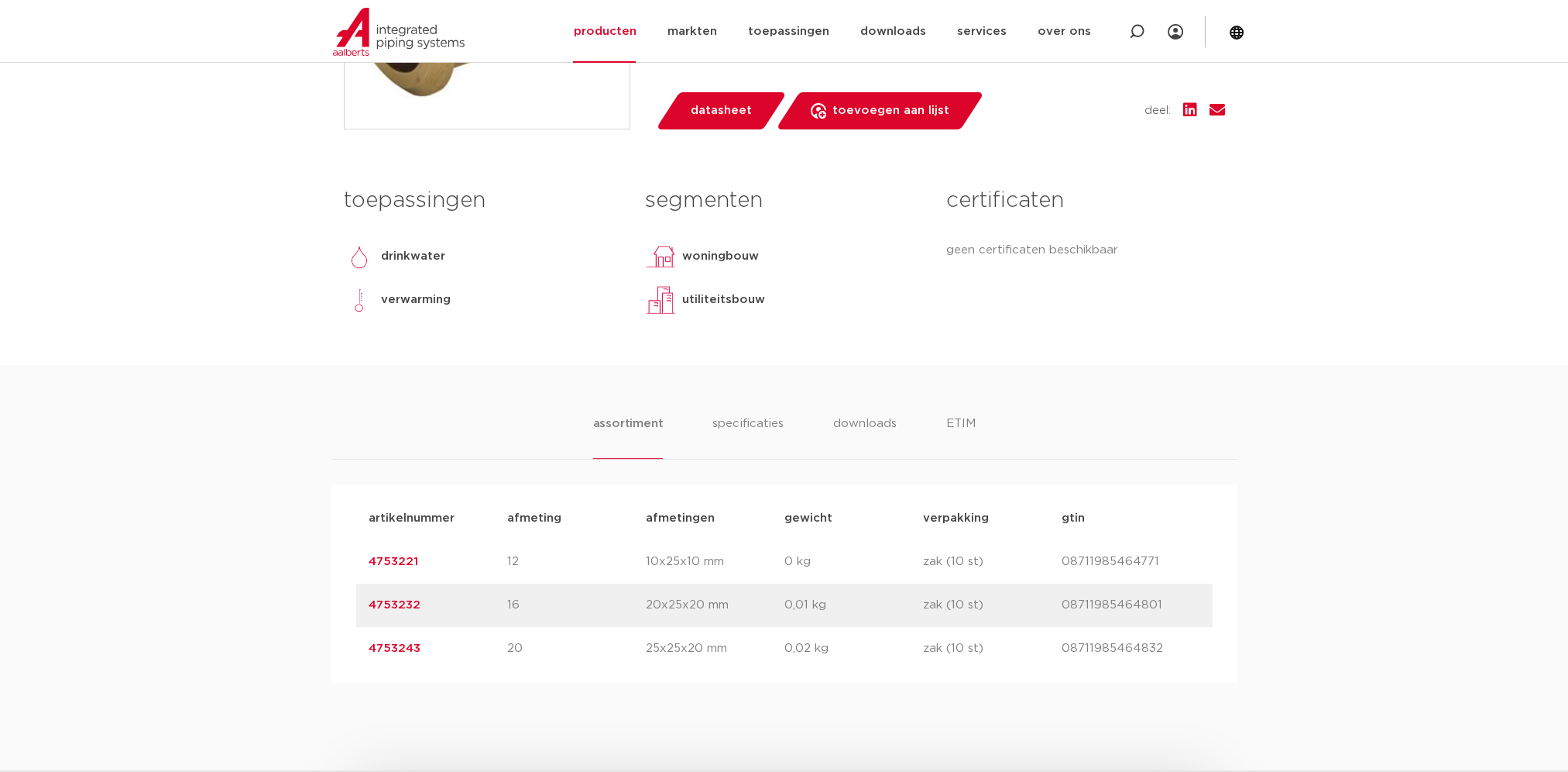
scroll to position [620, 0]
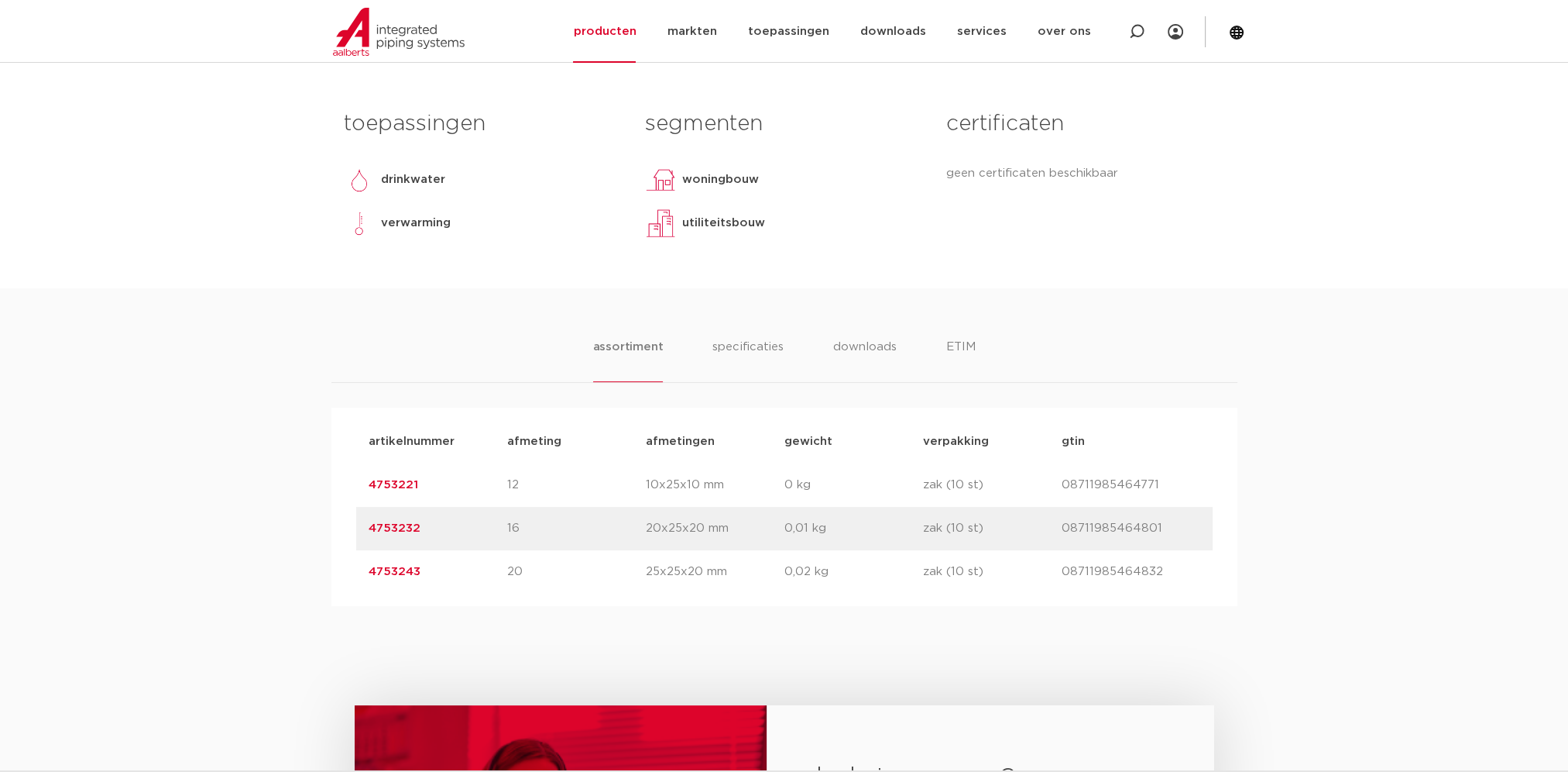
drag, startPoint x: 772, startPoint y: 351, endPoint x: 820, endPoint y: 353, distance: 48.0
click at [771, 351] on li "specificaties" at bounding box center [748, 360] width 70 height 44
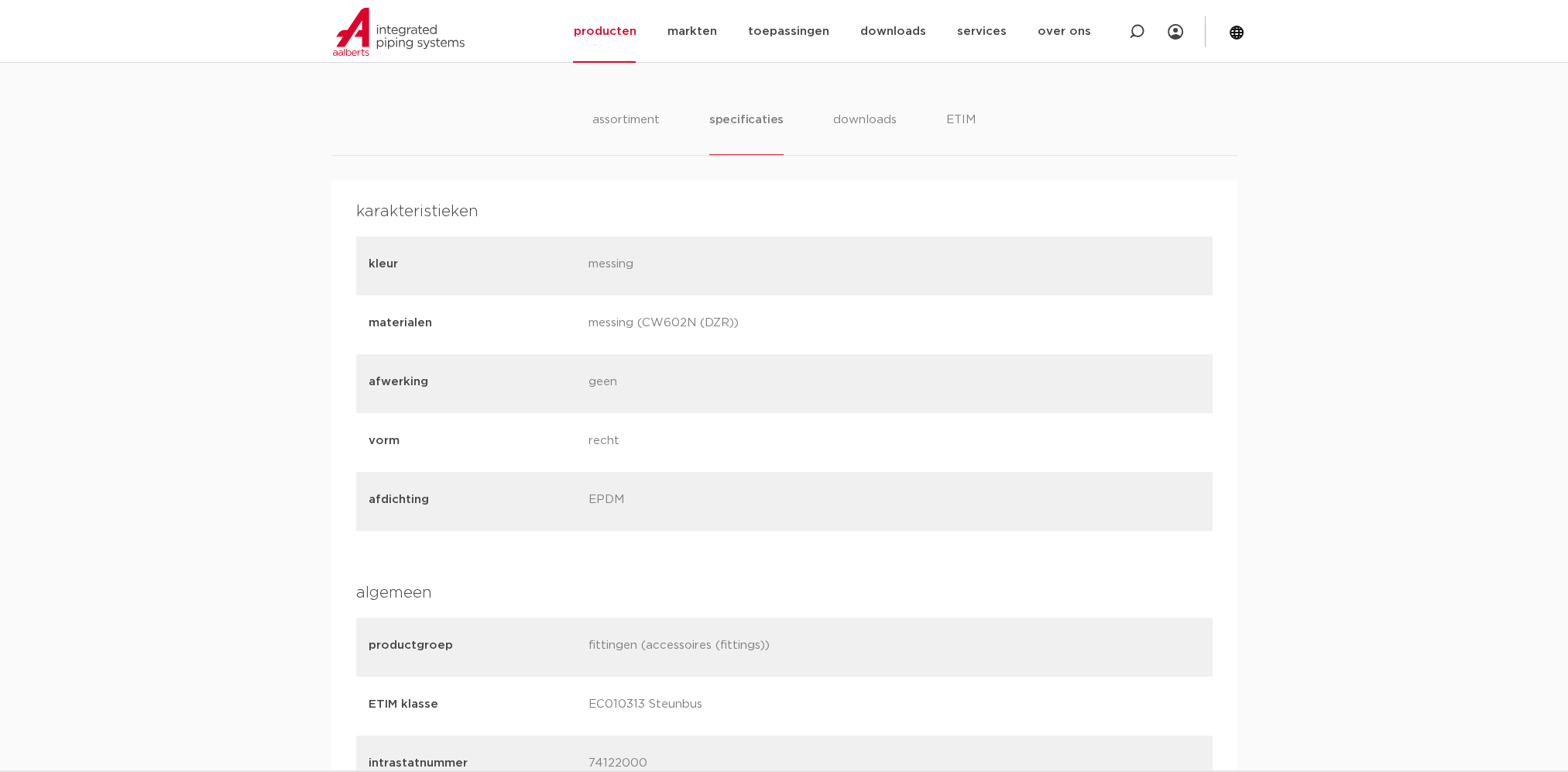
scroll to position [852, 0]
drag, startPoint x: 1534, startPoint y: 0, endPoint x: 1336, endPoint y: 674, distance: 702.5
click at [1336, 674] on div "assortiment specificaties downloads ETIM assortiment specificaties downloads ET…" at bounding box center [784, 678] width 1568 height 1244
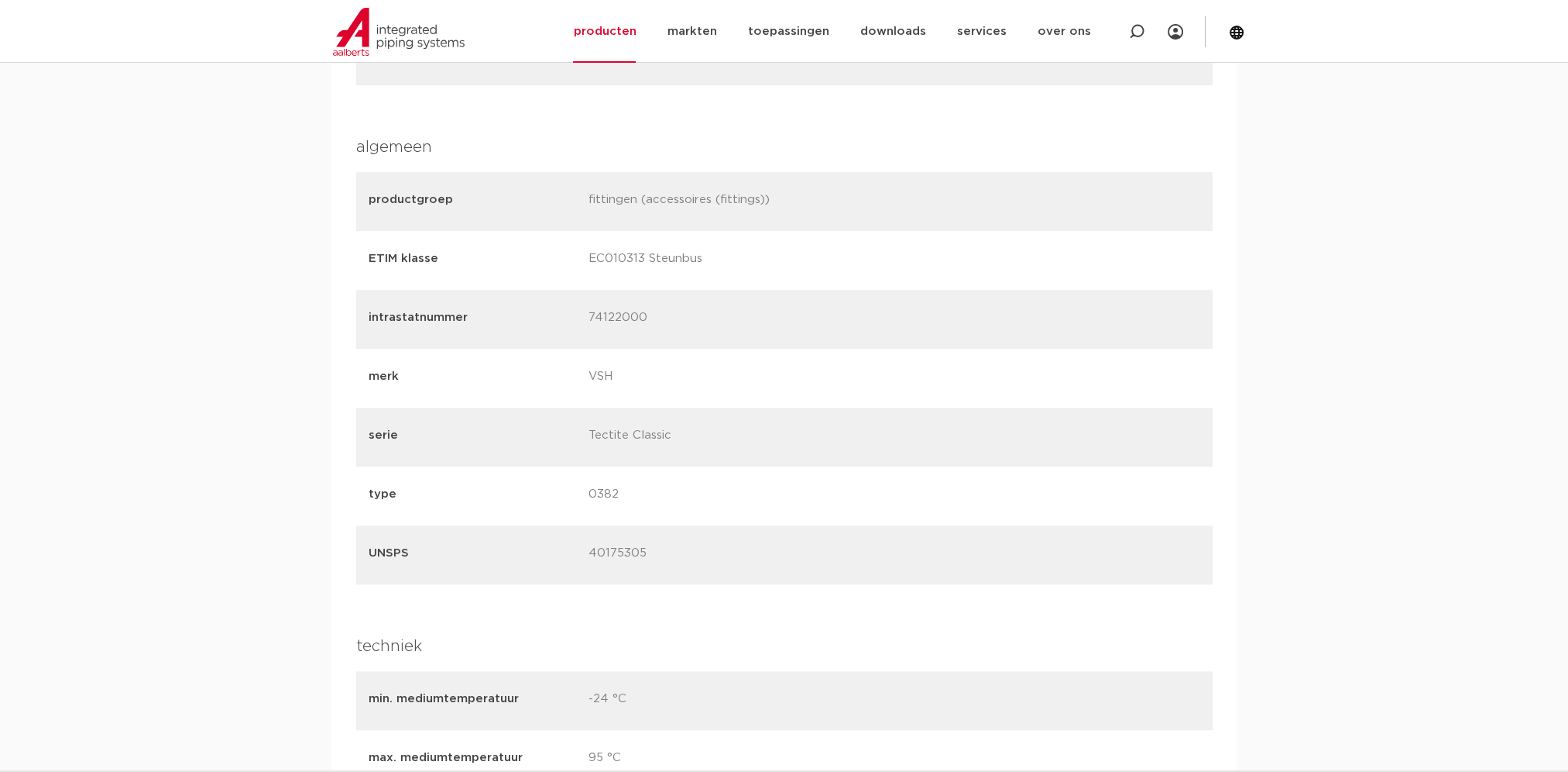
scroll to position [1317, 0]
